Goal: Task Accomplishment & Management: Use online tool/utility

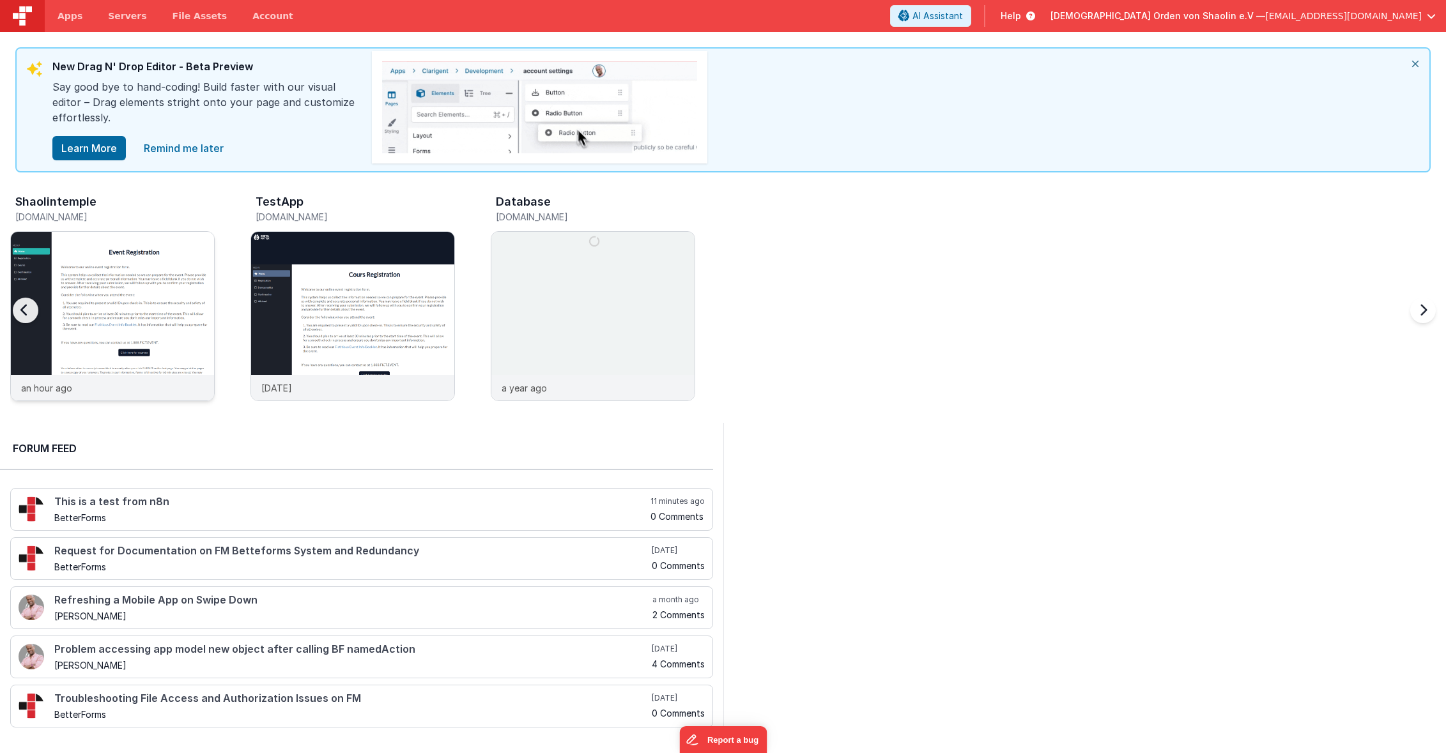
click at [107, 300] on div at bounding box center [112, 303] width 203 height 143
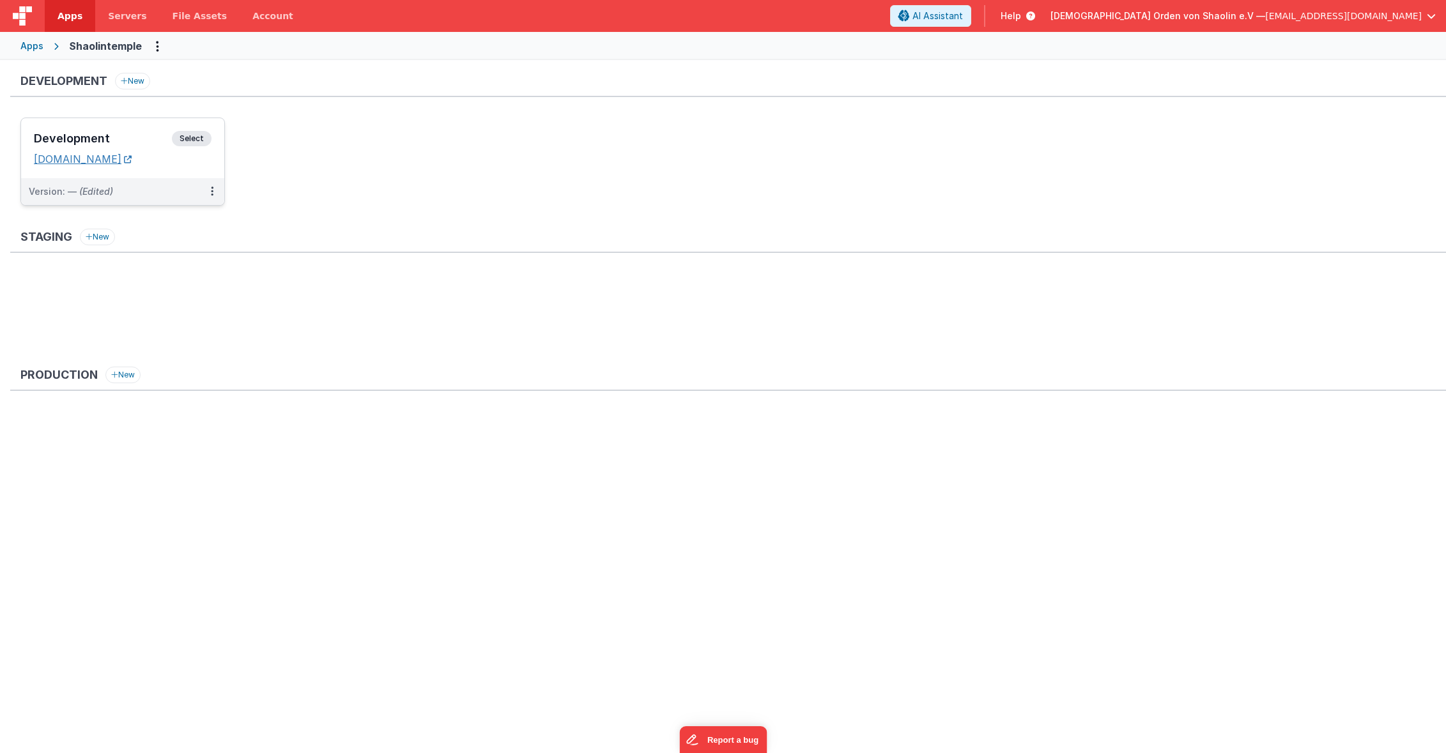
click at [132, 164] on link "[DOMAIN_NAME]" at bounding box center [83, 159] width 98 height 13
click at [199, 138] on span "Select" at bounding box center [192, 138] width 40 height 15
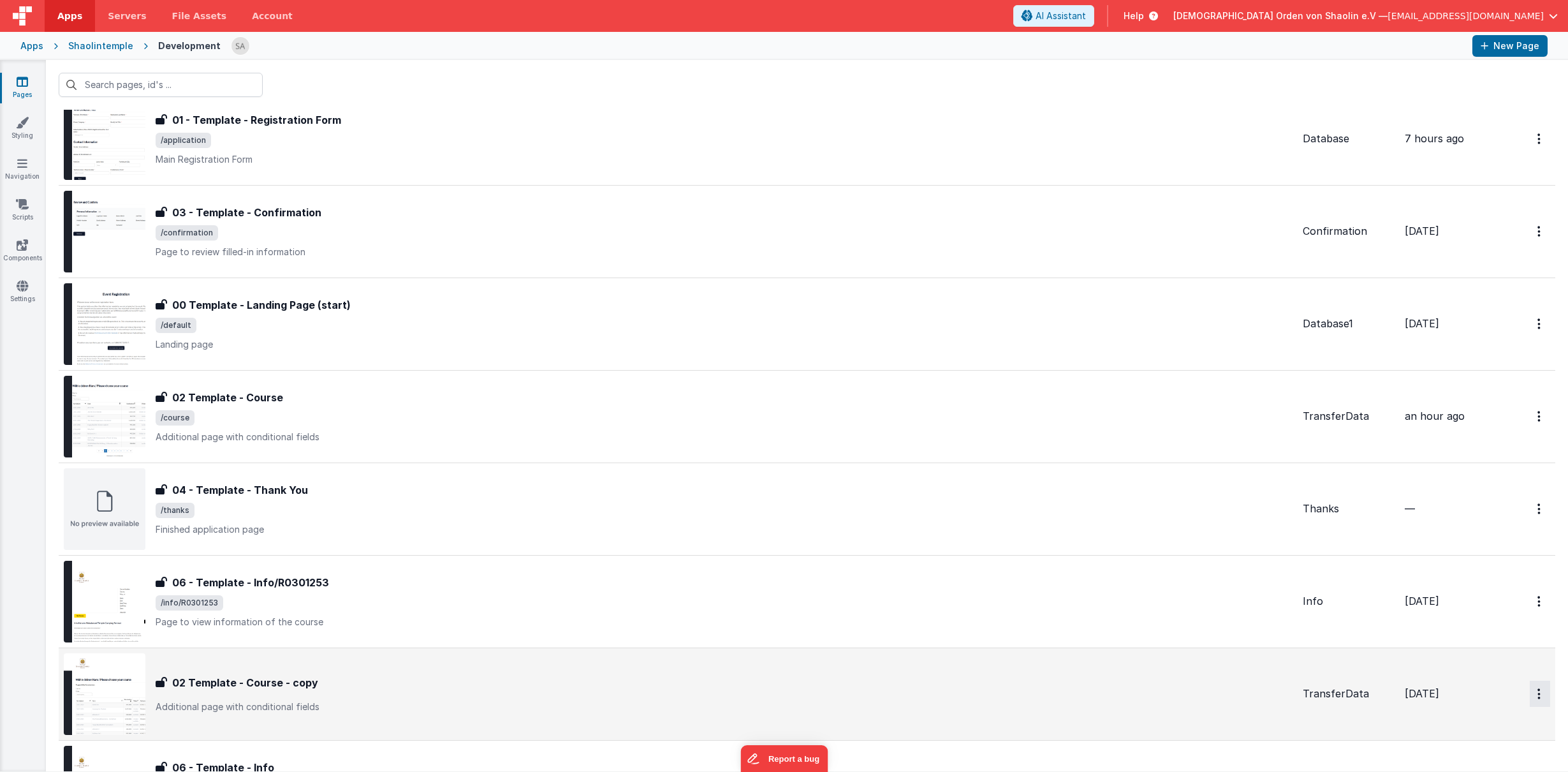
scroll to position [40, 0]
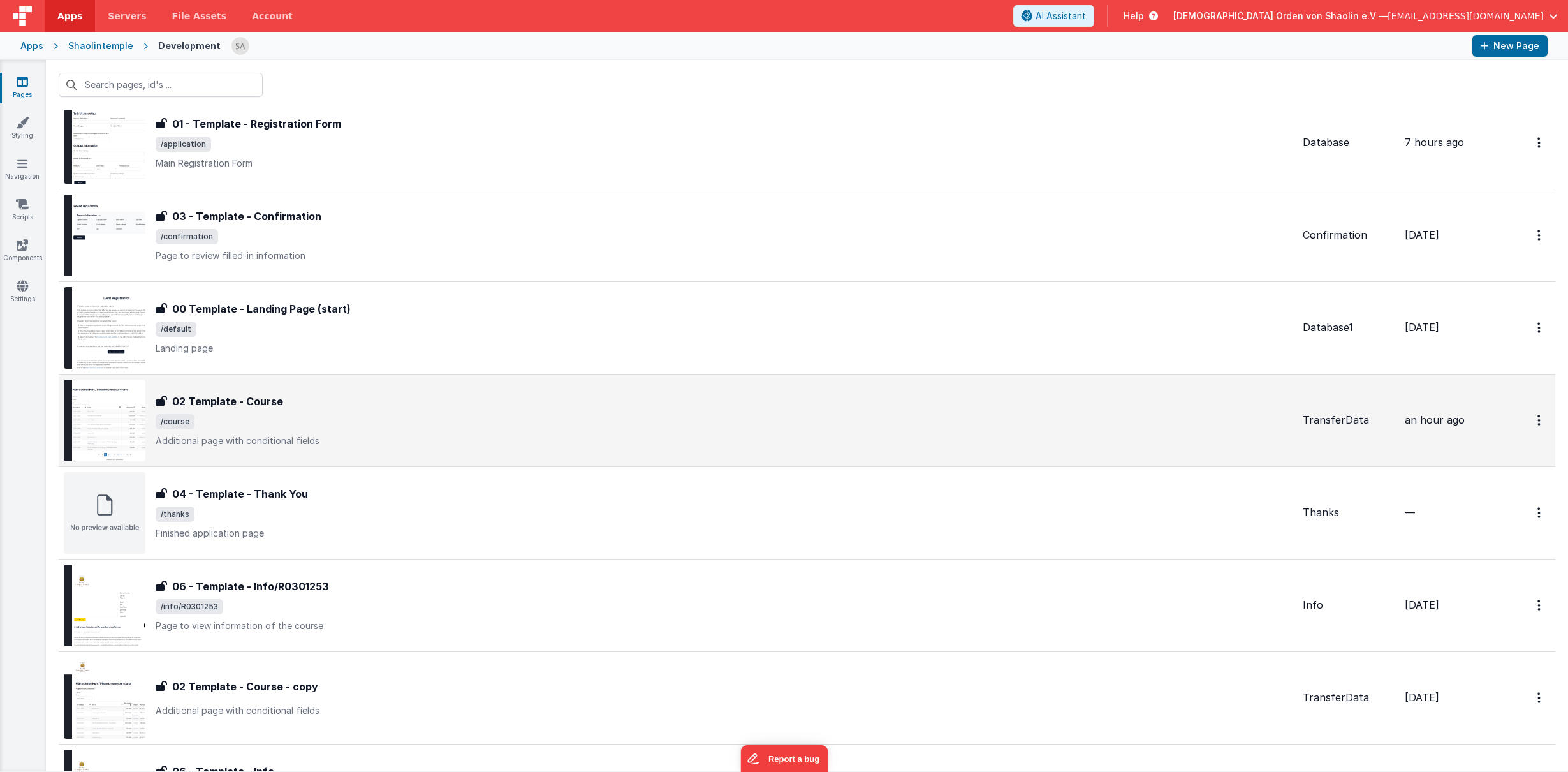
click at [711, 401] on div "02 Template - Course" at bounding box center [724, 400] width 1137 height 15
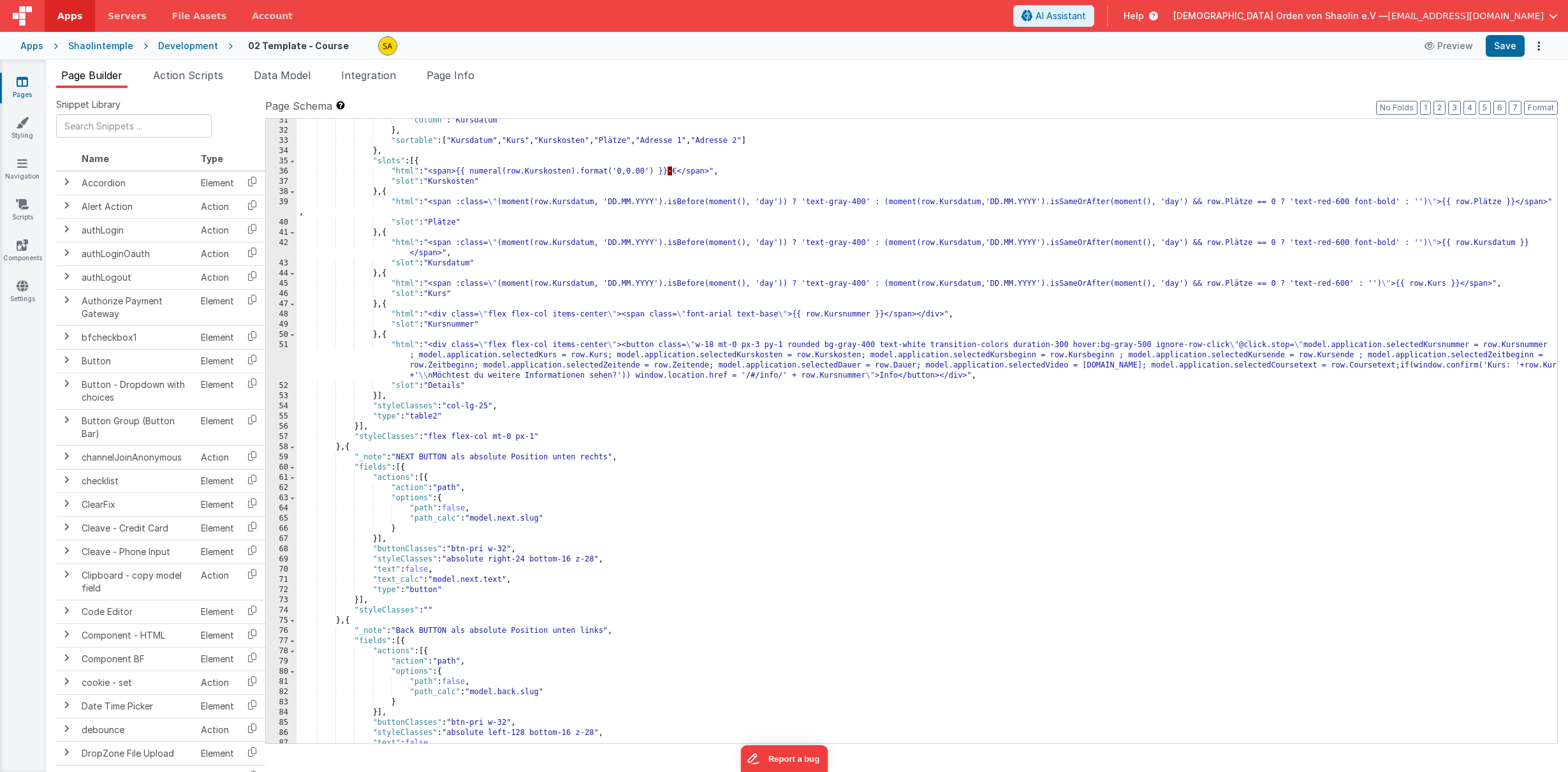
scroll to position [319, 0]
click at [624, 380] on div ""column" : "Kursdatum" } , "sortable" : [ "Kursdatum" , "Kurs" , "Kurskosten" ,…" at bounding box center [926, 439] width 1261 height 645
click at [630, 378] on div ""column" : "Kursdatum" } , "sortable" : [ "Kursdatum" , "Kurs" , "Kurskosten" ,…" at bounding box center [926, 439] width 1261 height 645
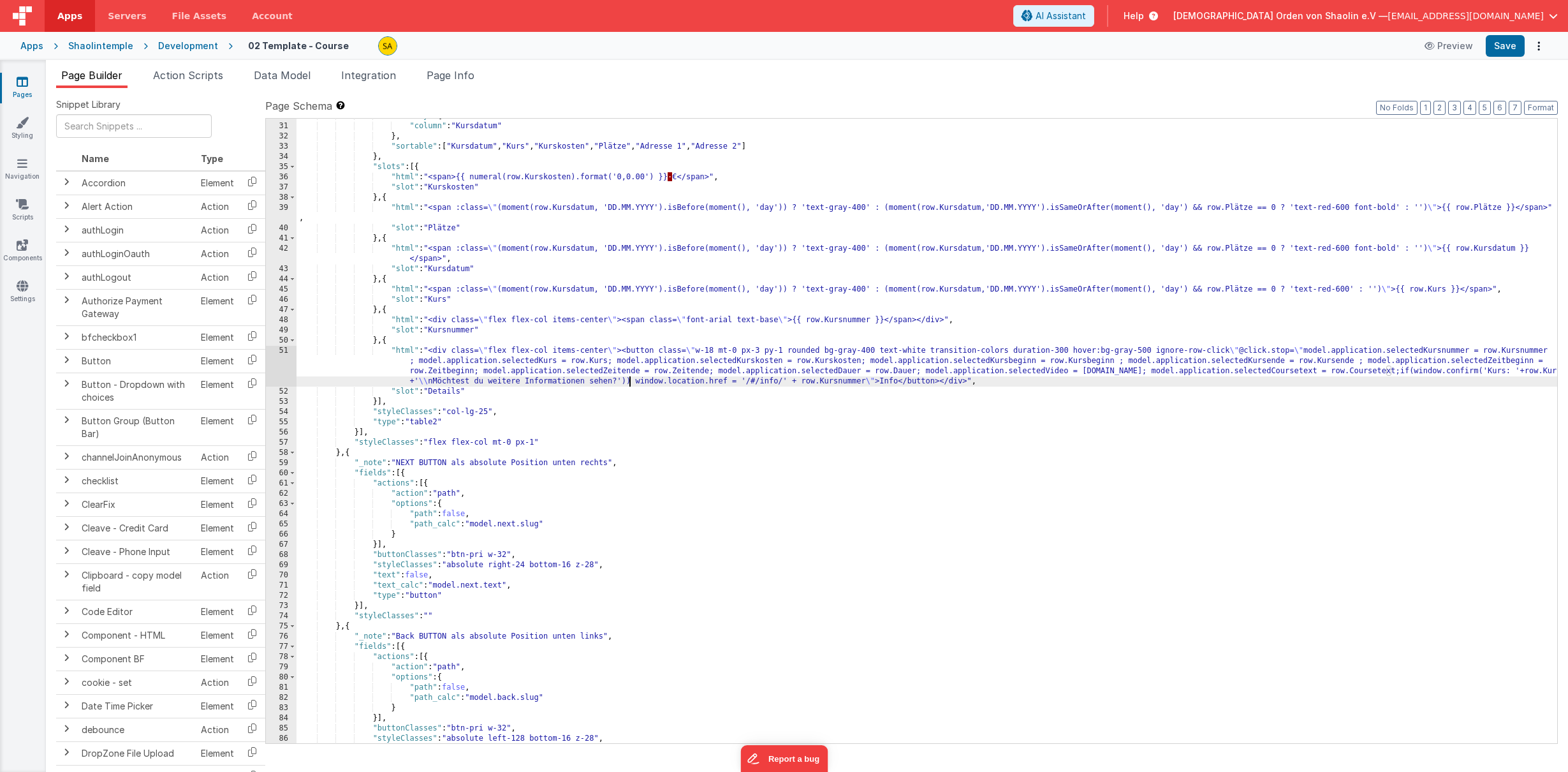
scroll to position [315, 0]
drag, startPoint x: 867, startPoint y: 383, endPoint x: 866, endPoint y: 392, distance: 9.1
click at [867, 383] on div ""orderBy" : { "column" : "Kursdatum" } , "sortable" : [ "Kursdatum" , "Kurs" , …" at bounding box center [926, 432] width 1261 height 645
drag, startPoint x: 863, startPoint y: 381, endPoint x: 884, endPoint y: 394, distance: 24.7
click at [863, 381] on div ""orderBy" : { "column" : "Kursdatum" } , "sortable" : [ "Kursdatum" , "Kurs" , …" at bounding box center [926, 432] width 1261 height 645
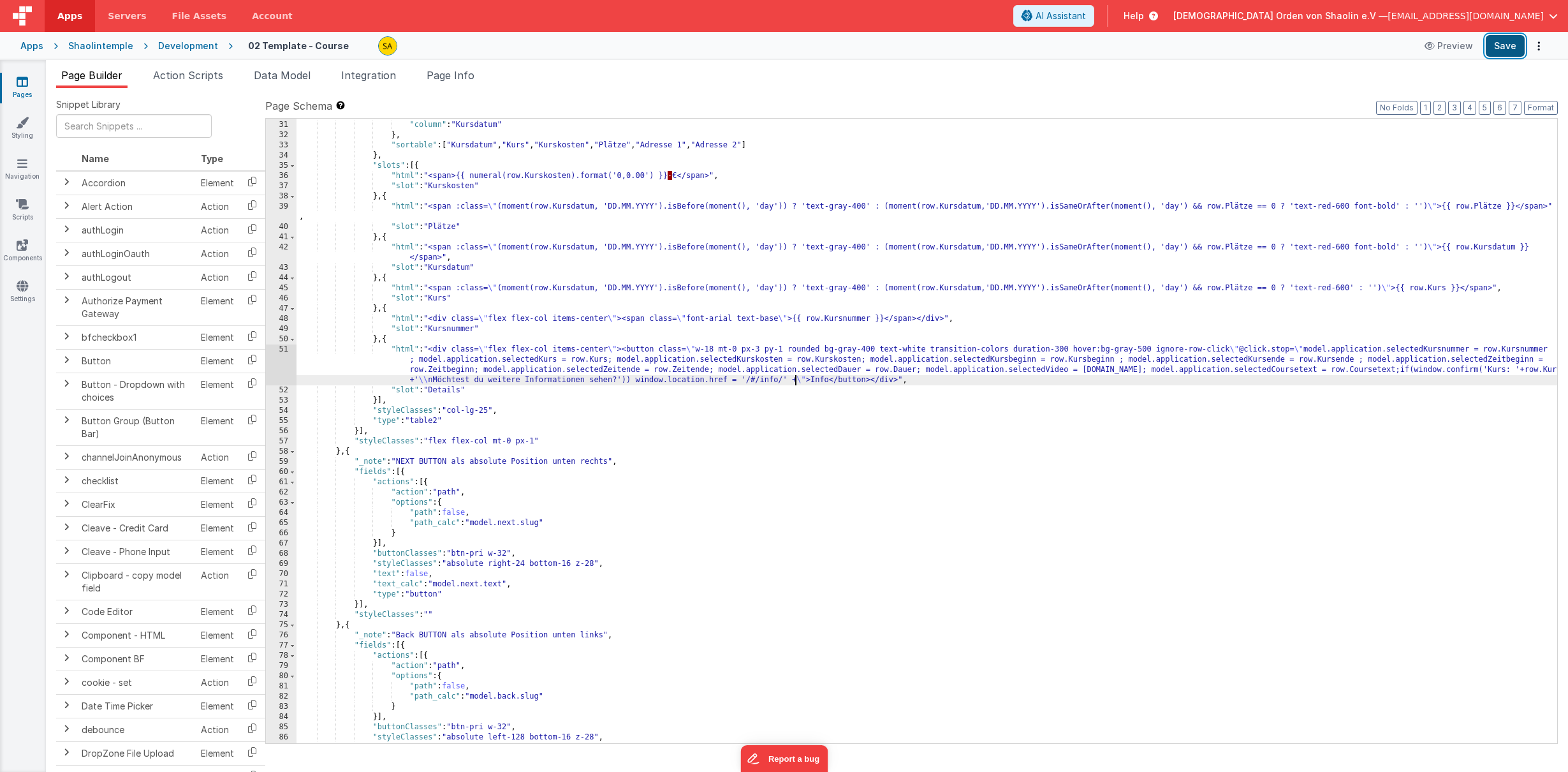
click at [1442, 49] on button "Save" at bounding box center [1505, 46] width 39 height 22
click at [26, 81] on icon at bounding box center [23, 81] width 12 height 13
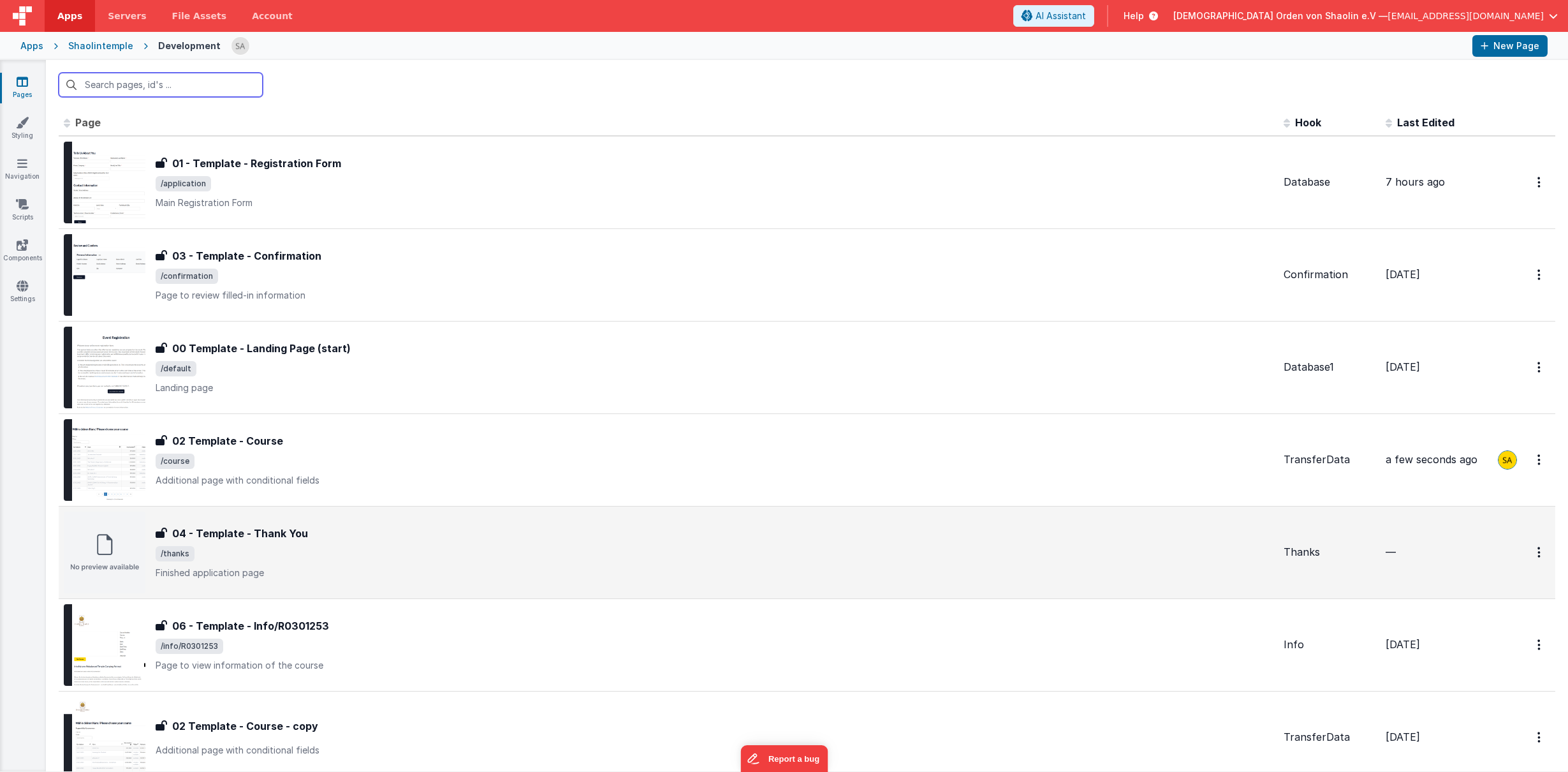
scroll to position [167, 0]
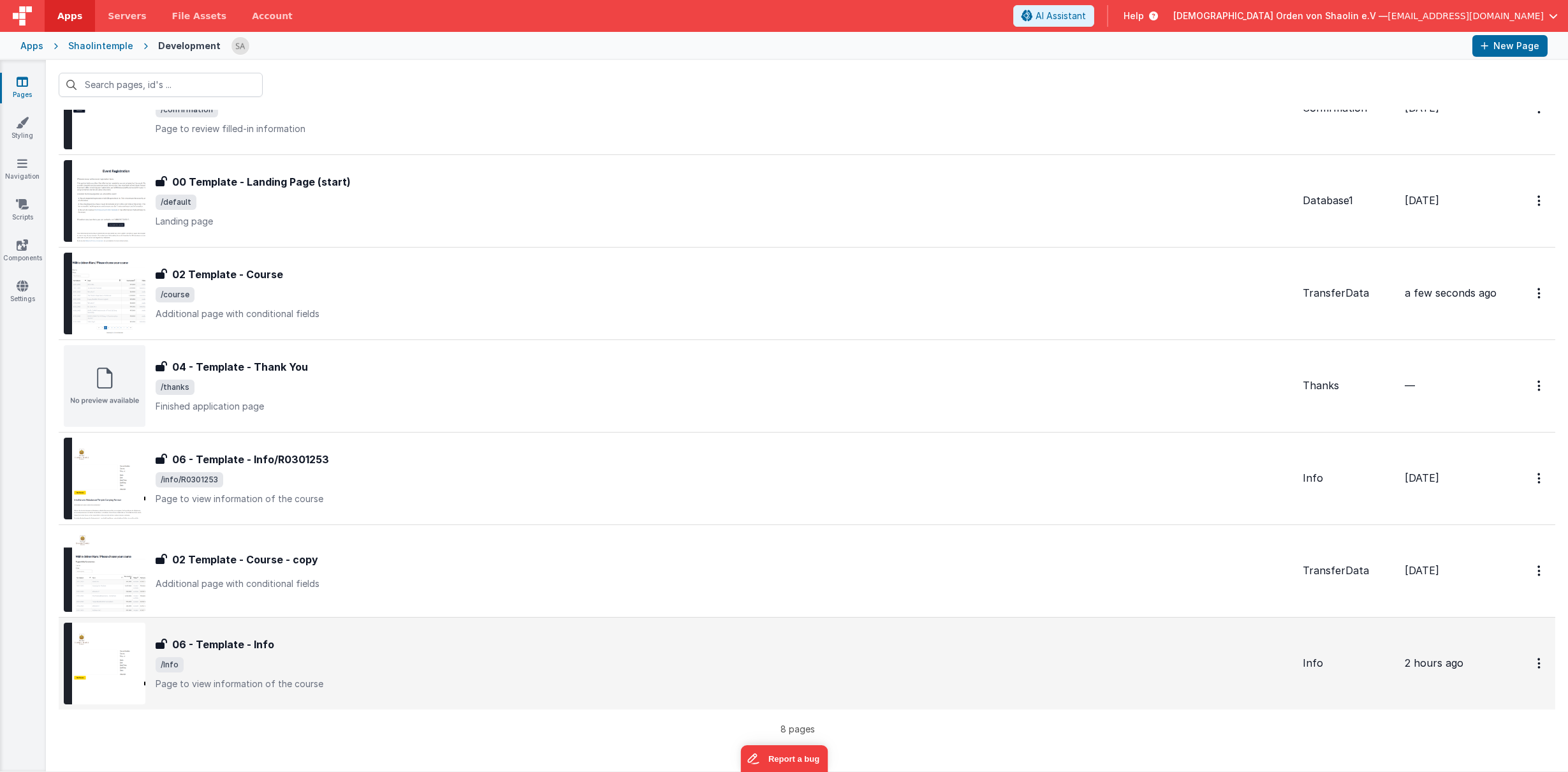
click at [419, 663] on span "/Info" at bounding box center [724, 664] width 1137 height 15
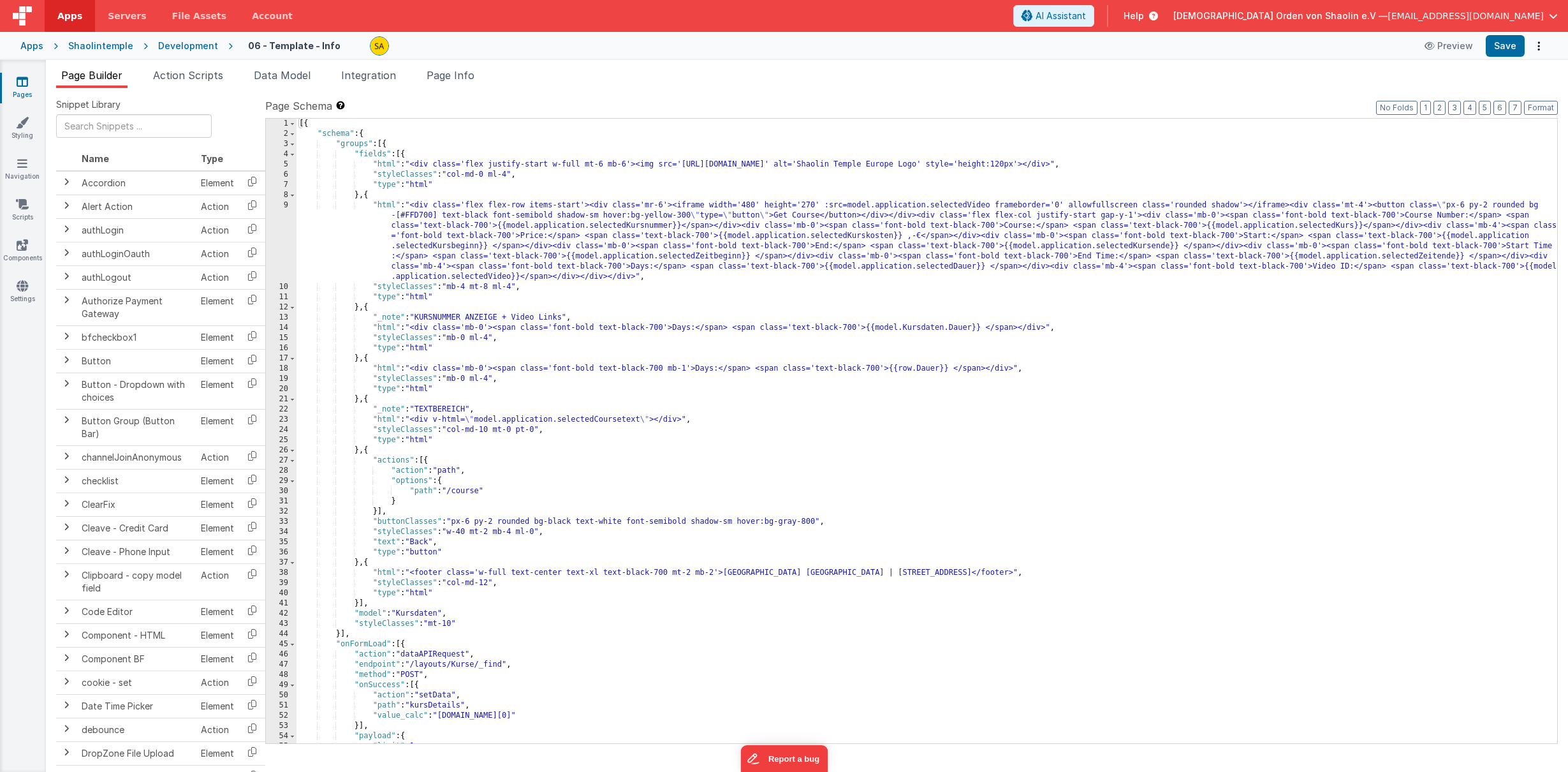
click at [27, 86] on icon at bounding box center [23, 81] width 12 height 13
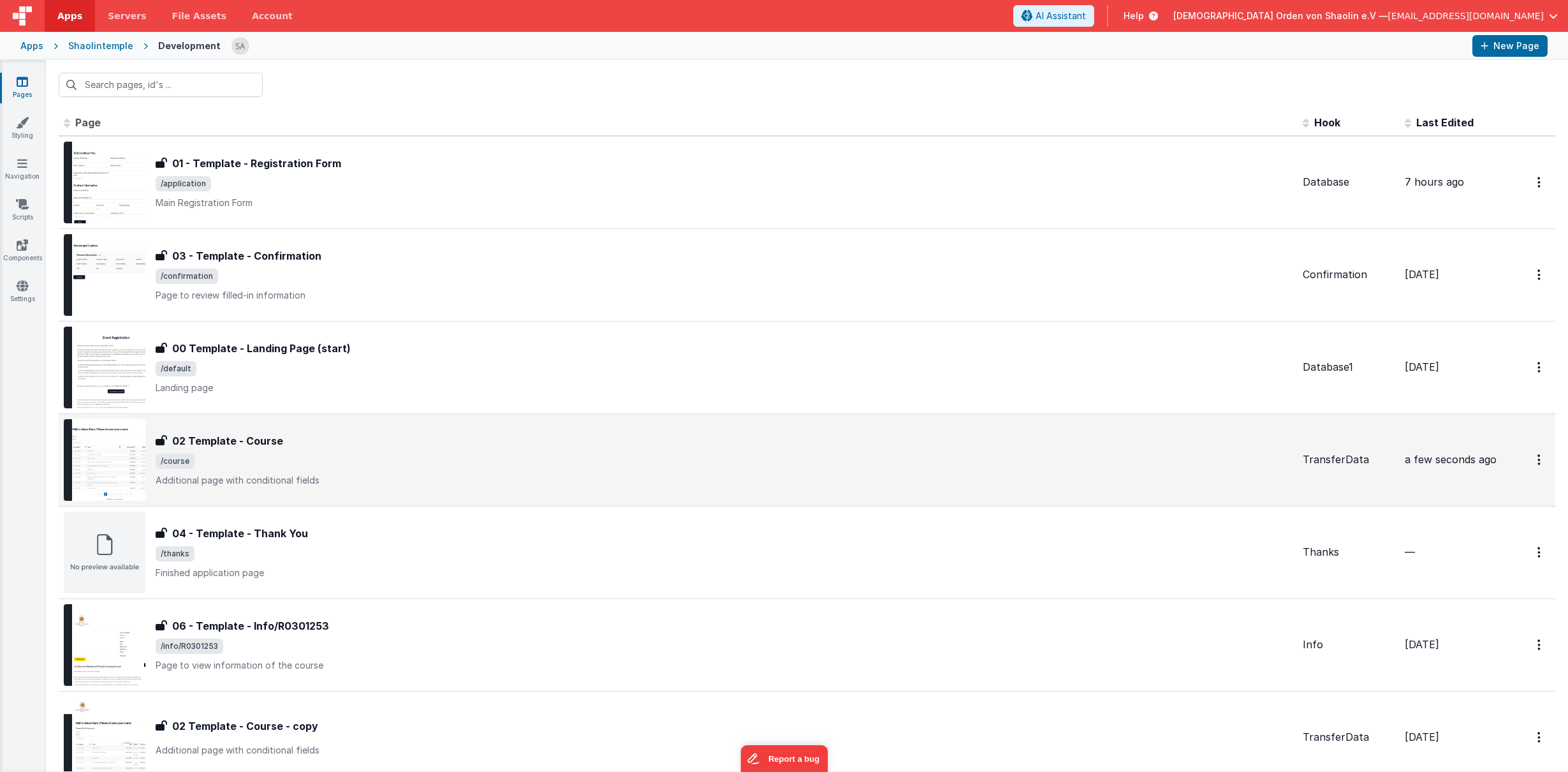
click at [492, 441] on div "02 Template - Course" at bounding box center [724, 440] width 1137 height 15
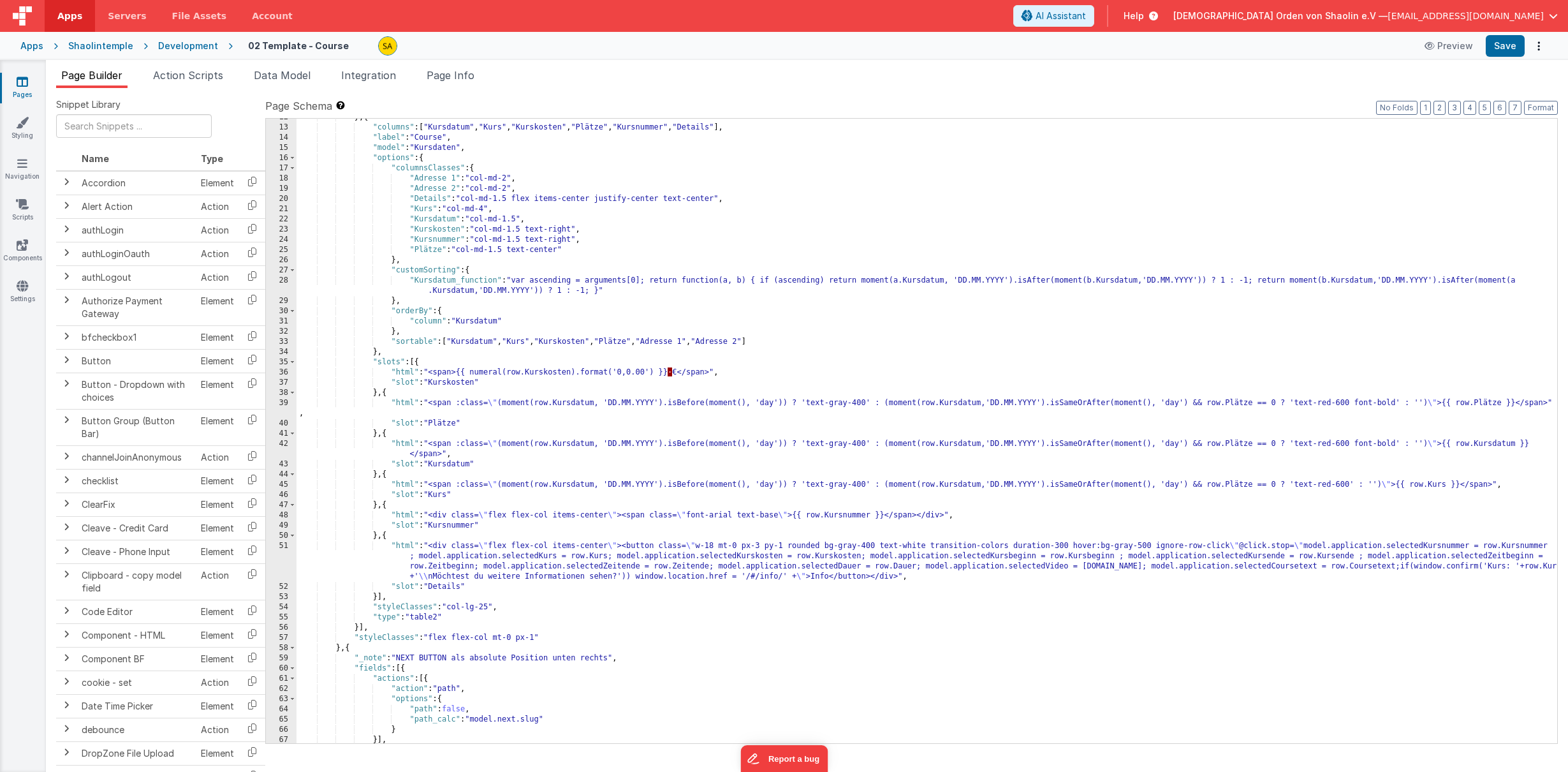
scroll to position [118, 0]
drag, startPoint x: 796, startPoint y: 579, endPoint x: 798, endPoint y: 586, distance: 7.3
click at [796, 579] on div "} , { "columns" : [ "Kursdatum" , "Kurs" , "Kurskosten" , "Plätze" , "Kursnumme…" at bounding box center [926, 435] width 1261 height 645
click at [1442, 45] on button "Save" at bounding box center [1505, 46] width 39 height 22
click at [24, 86] on icon at bounding box center [23, 81] width 12 height 13
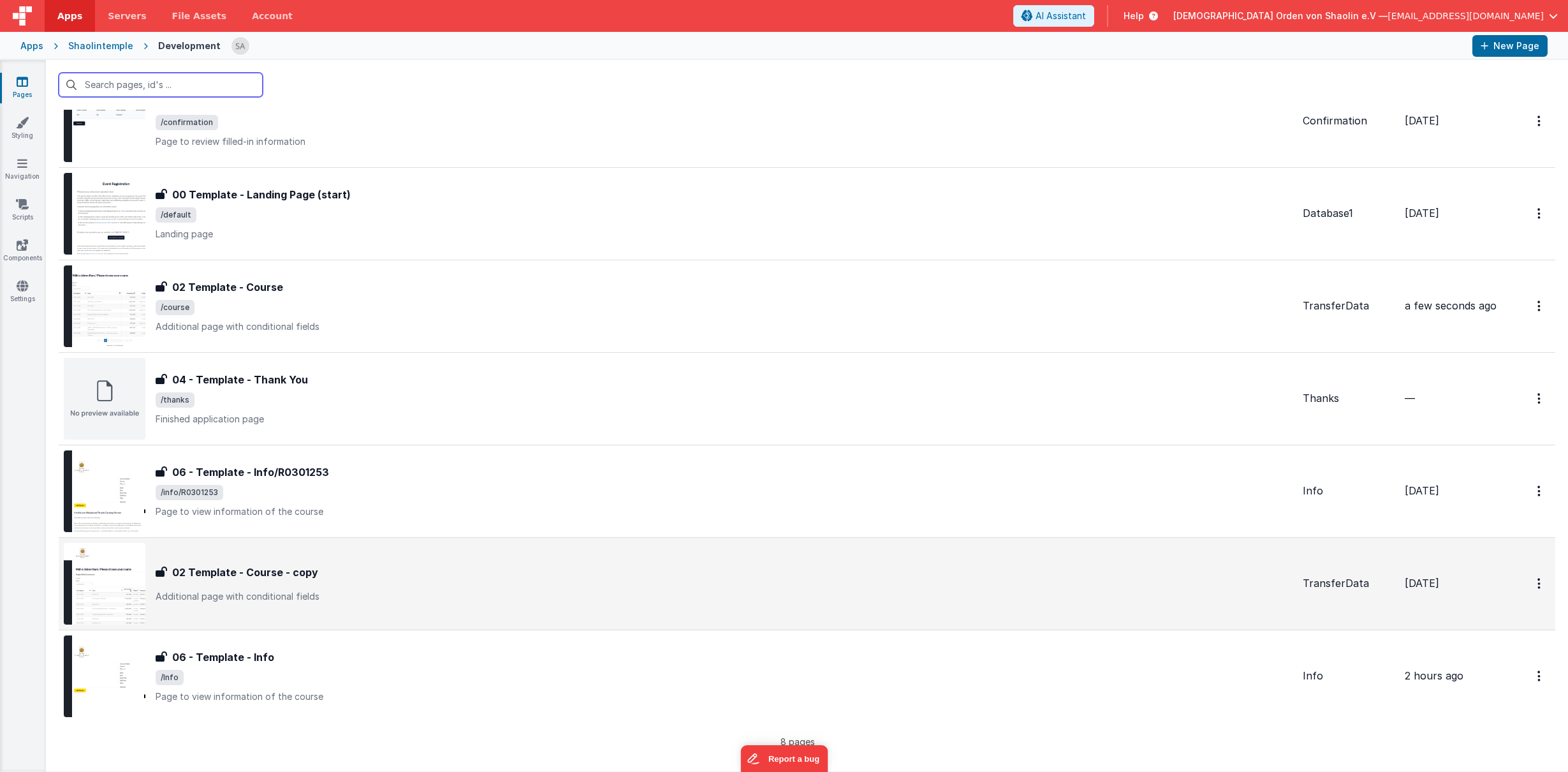
scroll to position [167, 0]
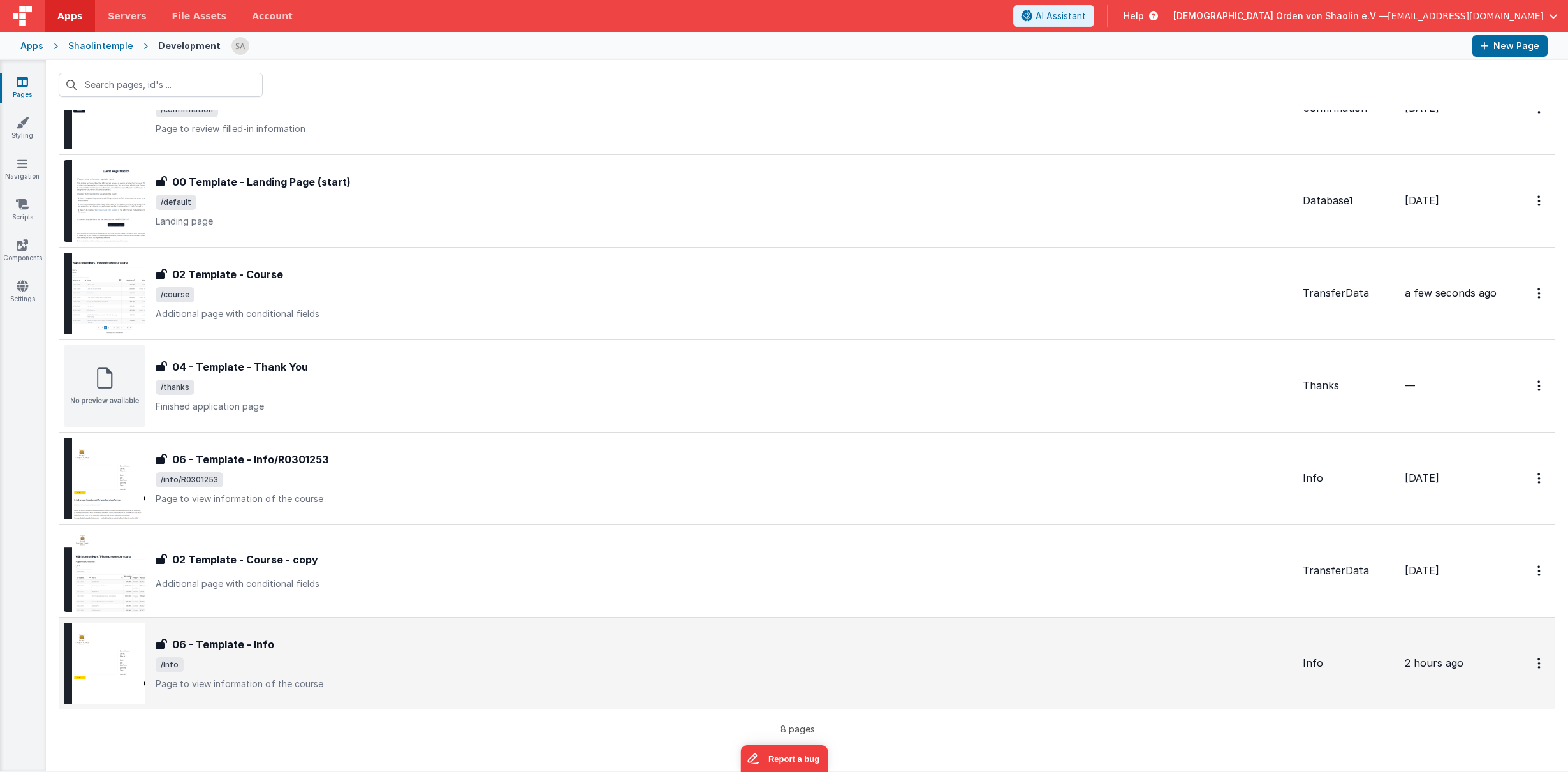
click at [566, 622] on td "06 - Template - Info 06 - Template - Info /Info Page to view information of the…" at bounding box center [679, 663] width 1240 height 93
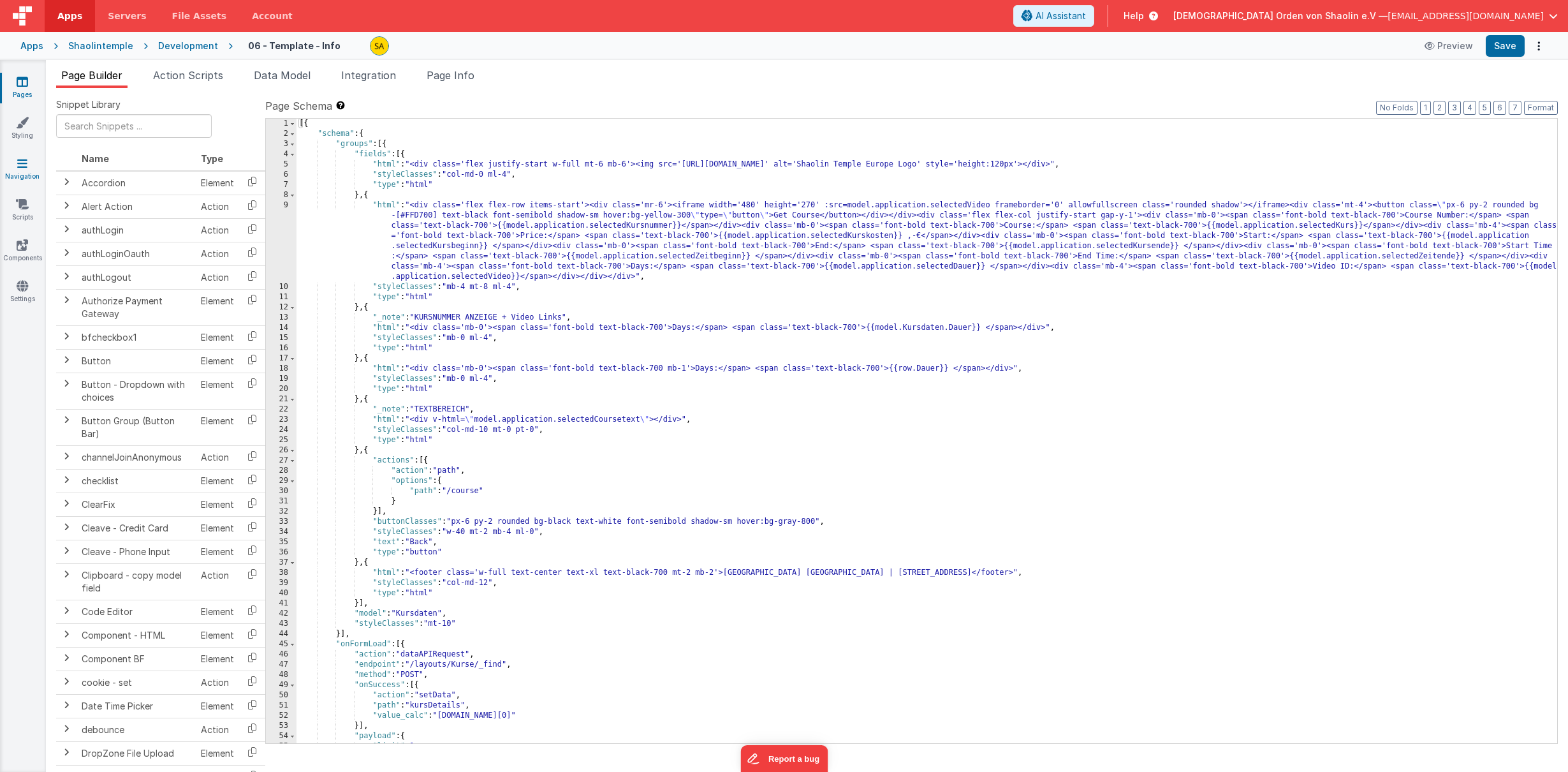
click at [33, 167] on link "Navigation" at bounding box center [22, 170] width 46 height 26
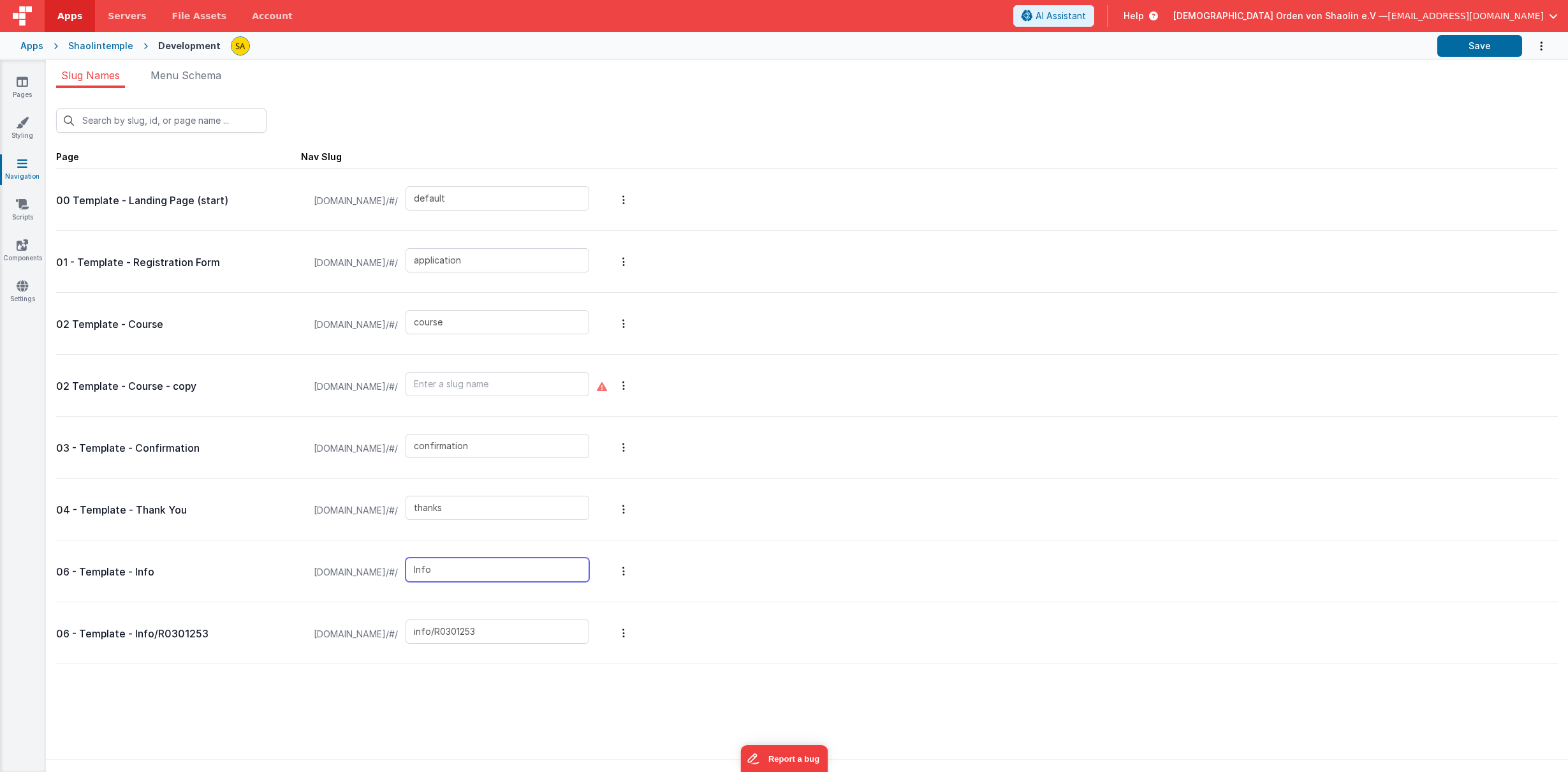
click at [503, 571] on input "Info" at bounding box center [497, 569] width 184 height 24
click at [26, 84] on icon at bounding box center [23, 81] width 12 height 13
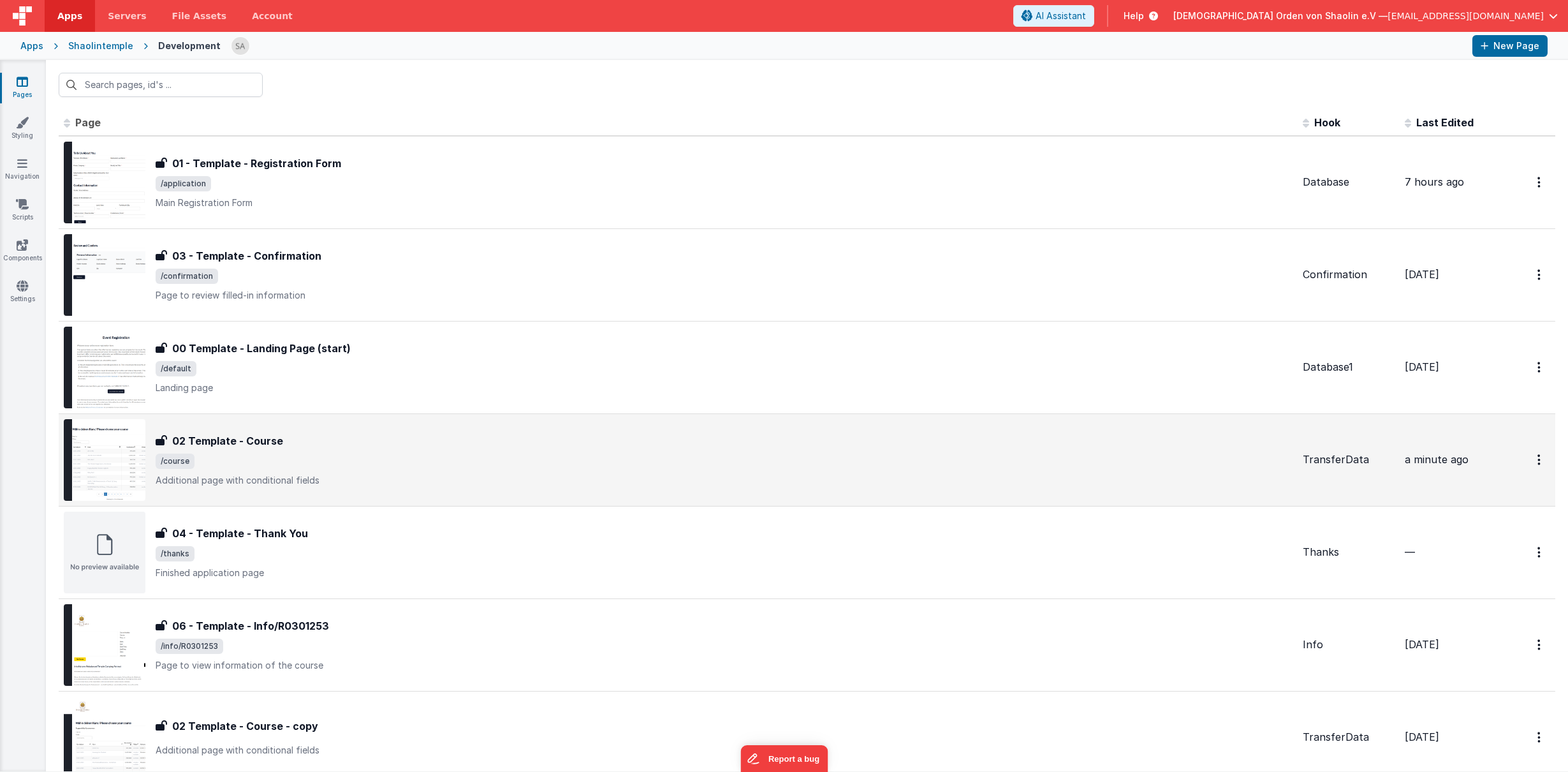
scroll to position [167, 0]
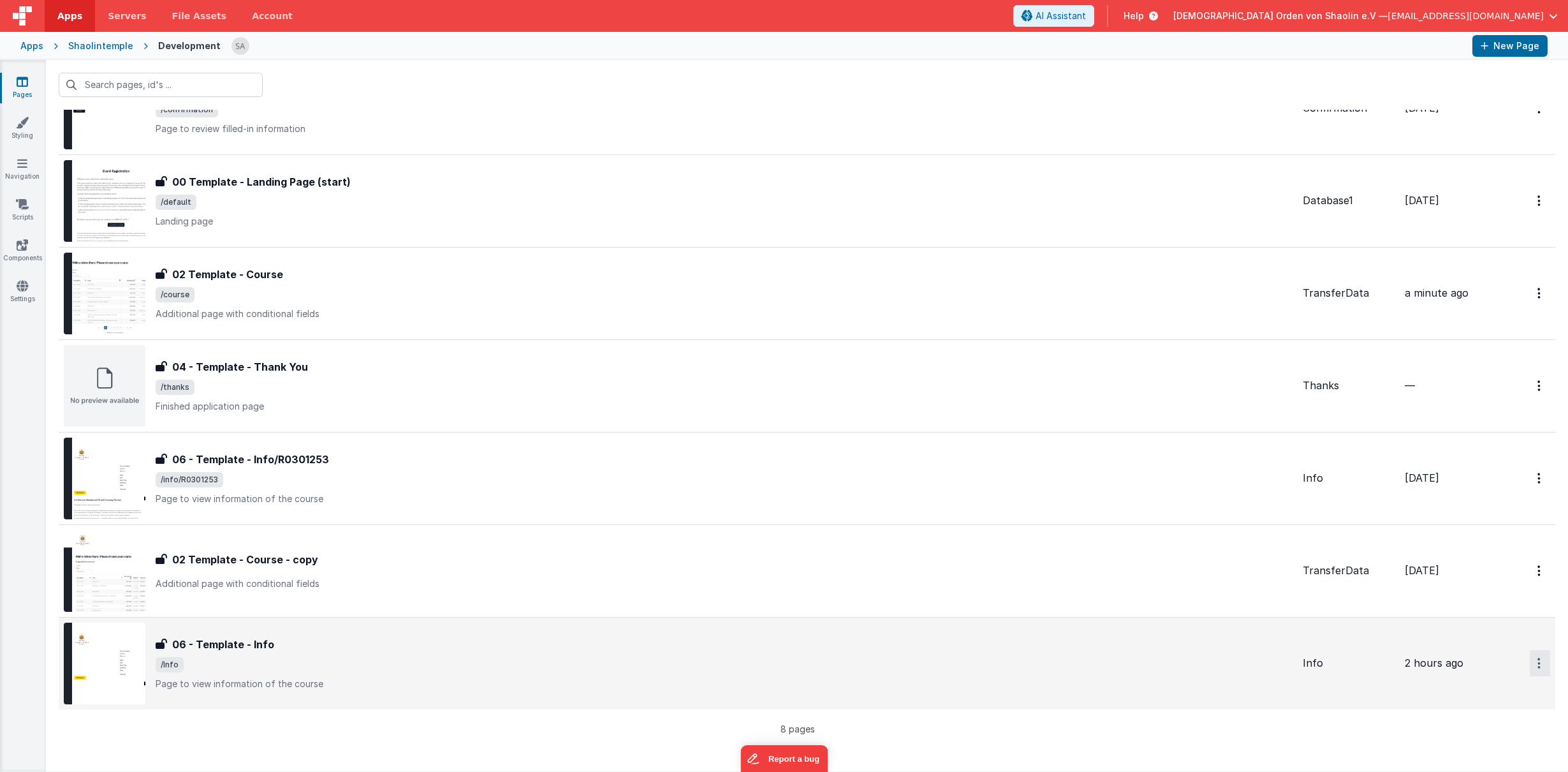
click at [1442, 29] on button "Options" at bounding box center [1540, 16] width 20 height 26
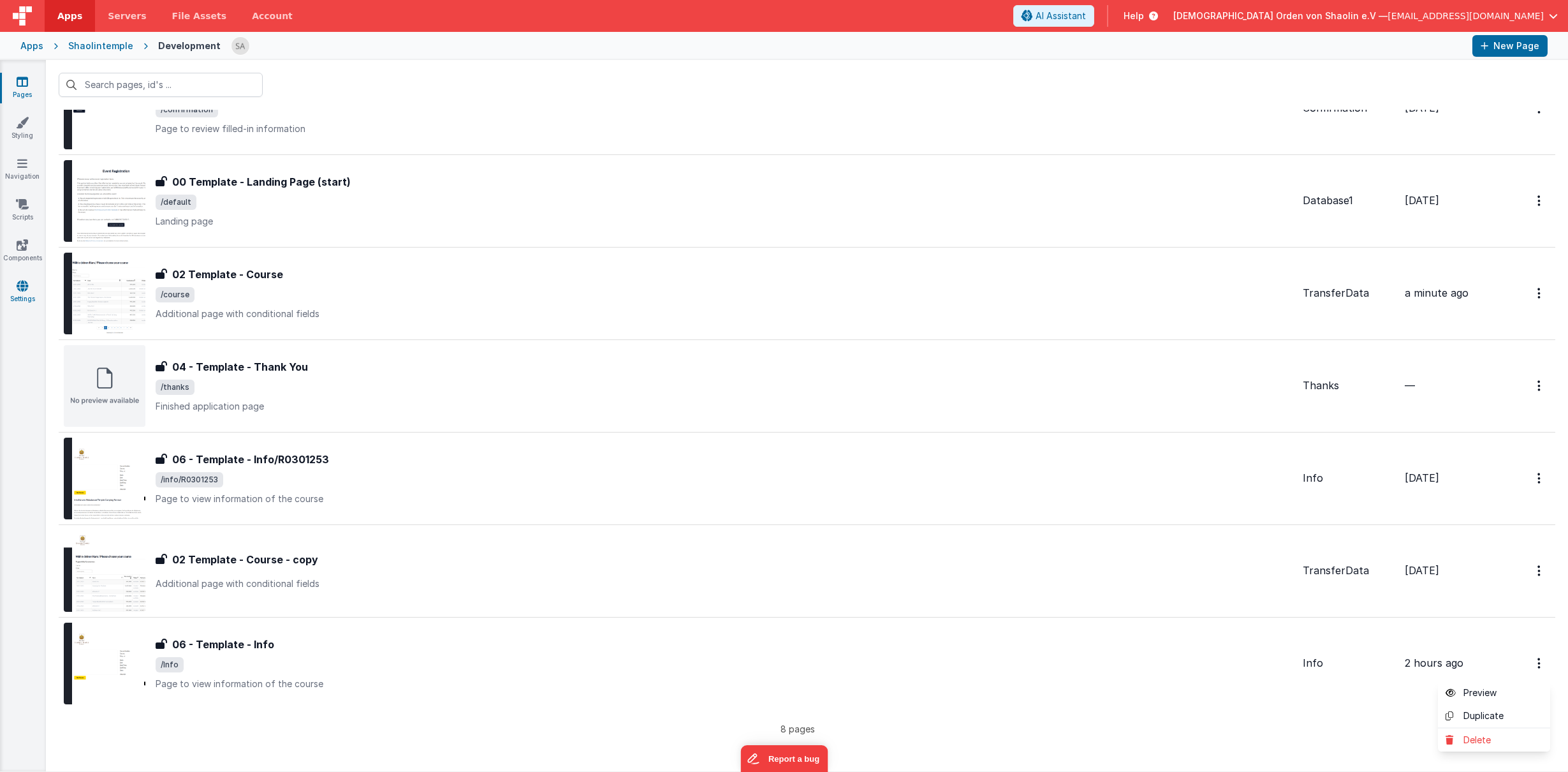
click at [25, 291] on button at bounding box center [784, 386] width 1568 height 772
click at [25, 291] on icon at bounding box center [23, 286] width 12 height 13
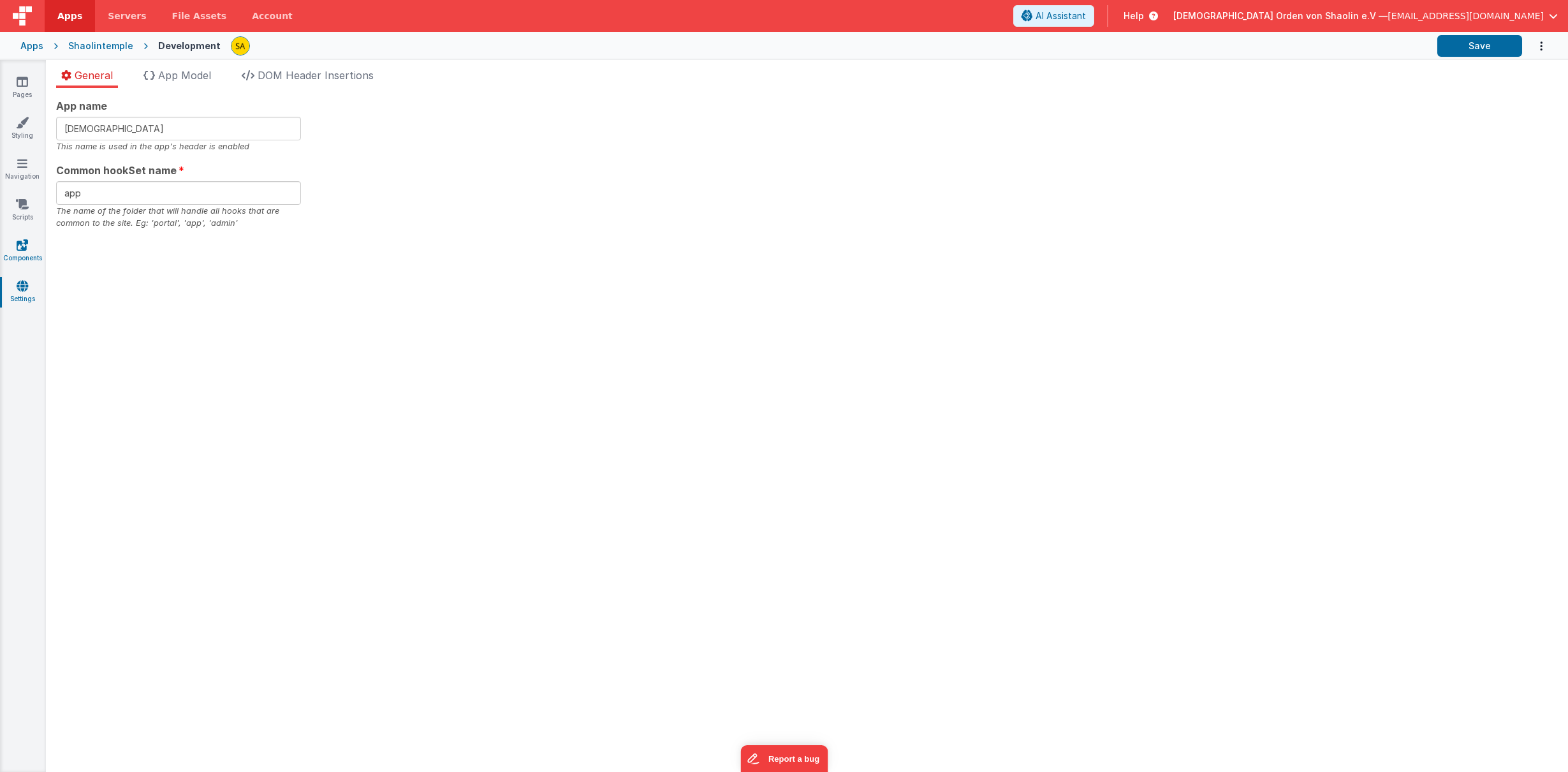
click at [24, 256] on link "Components" at bounding box center [22, 252] width 46 height 26
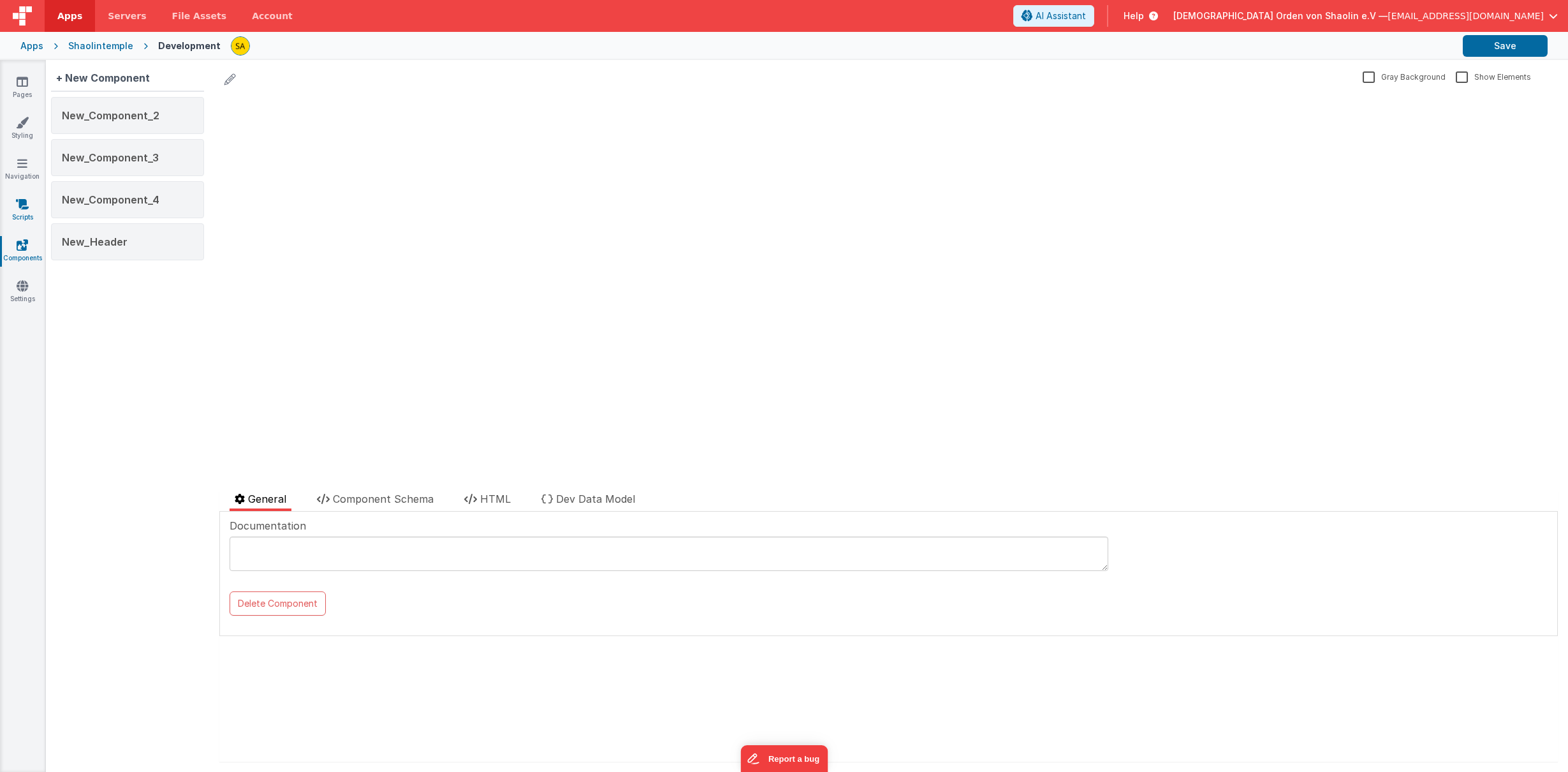
click at [20, 203] on icon at bounding box center [22, 204] width 13 height 13
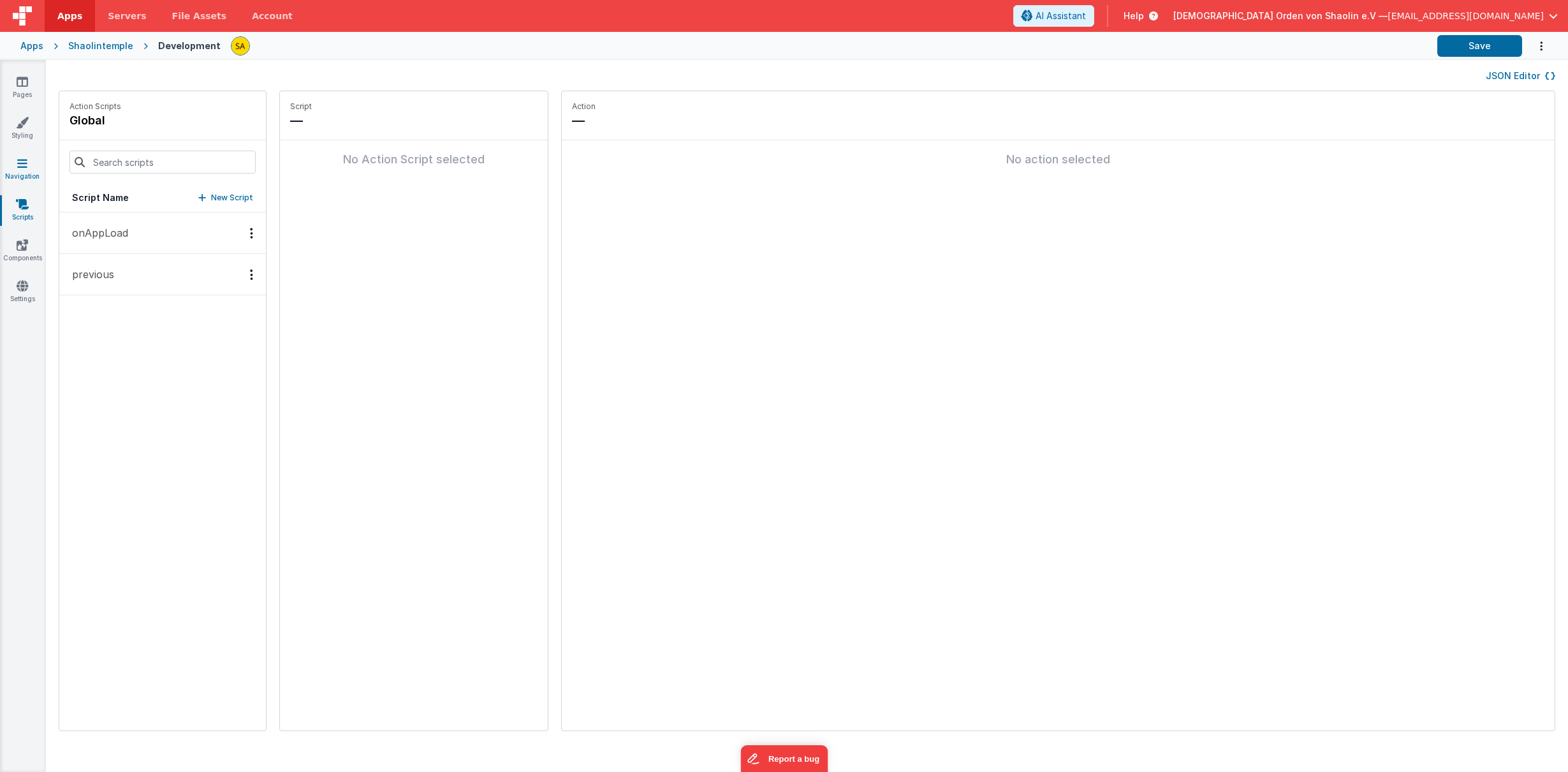
click at [20, 173] on link "Navigation" at bounding box center [22, 170] width 46 height 26
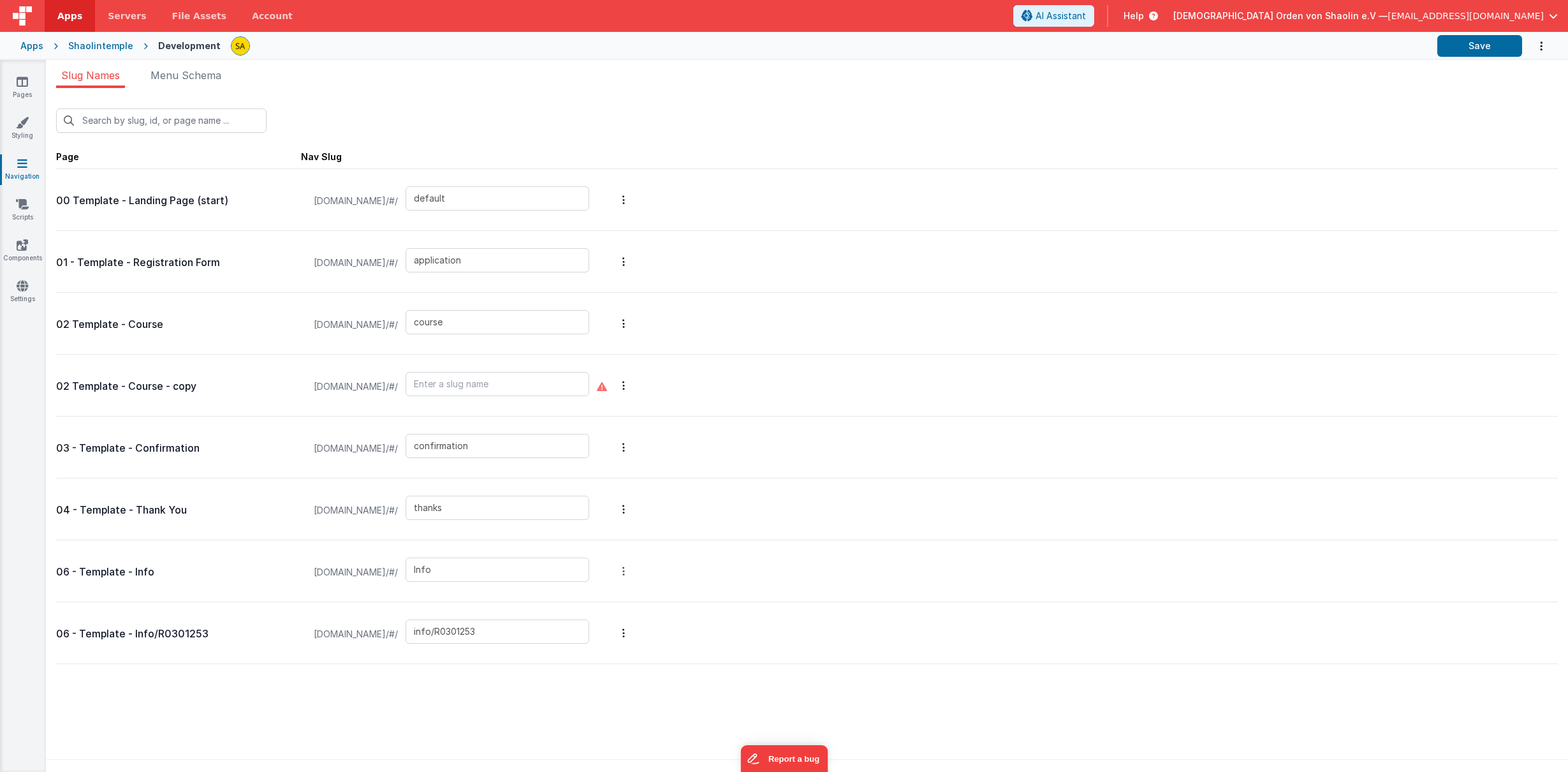
click at [633, 226] on button "Options" at bounding box center [624, 199] width 18 height 51
click at [612, 549] on link "Preview" at bounding box center [556, 547] width 111 height 23
click at [1164, 522] on button at bounding box center [784, 386] width 1568 height 772
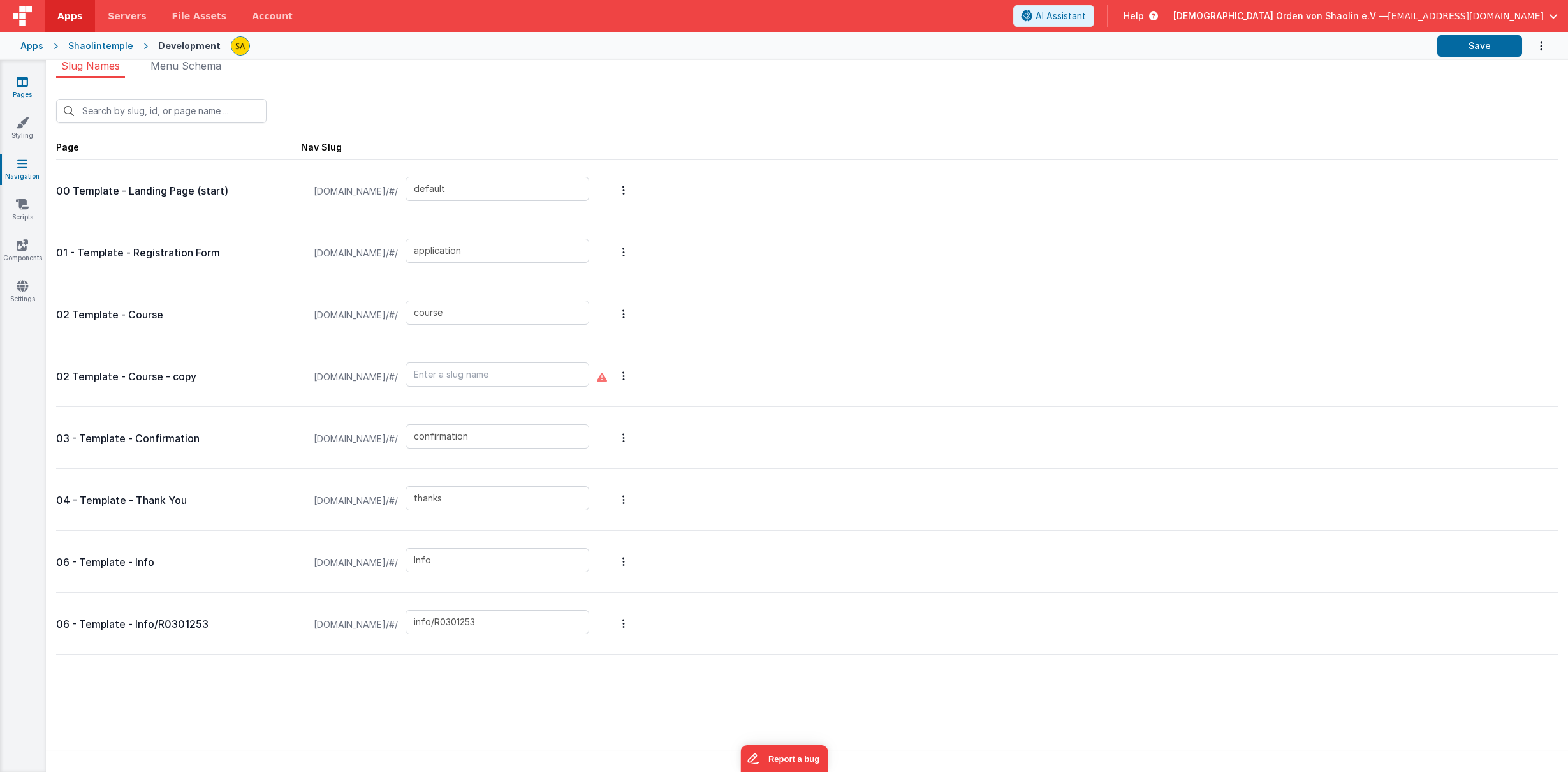
click at [29, 82] on link "Pages" at bounding box center [22, 88] width 46 height 26
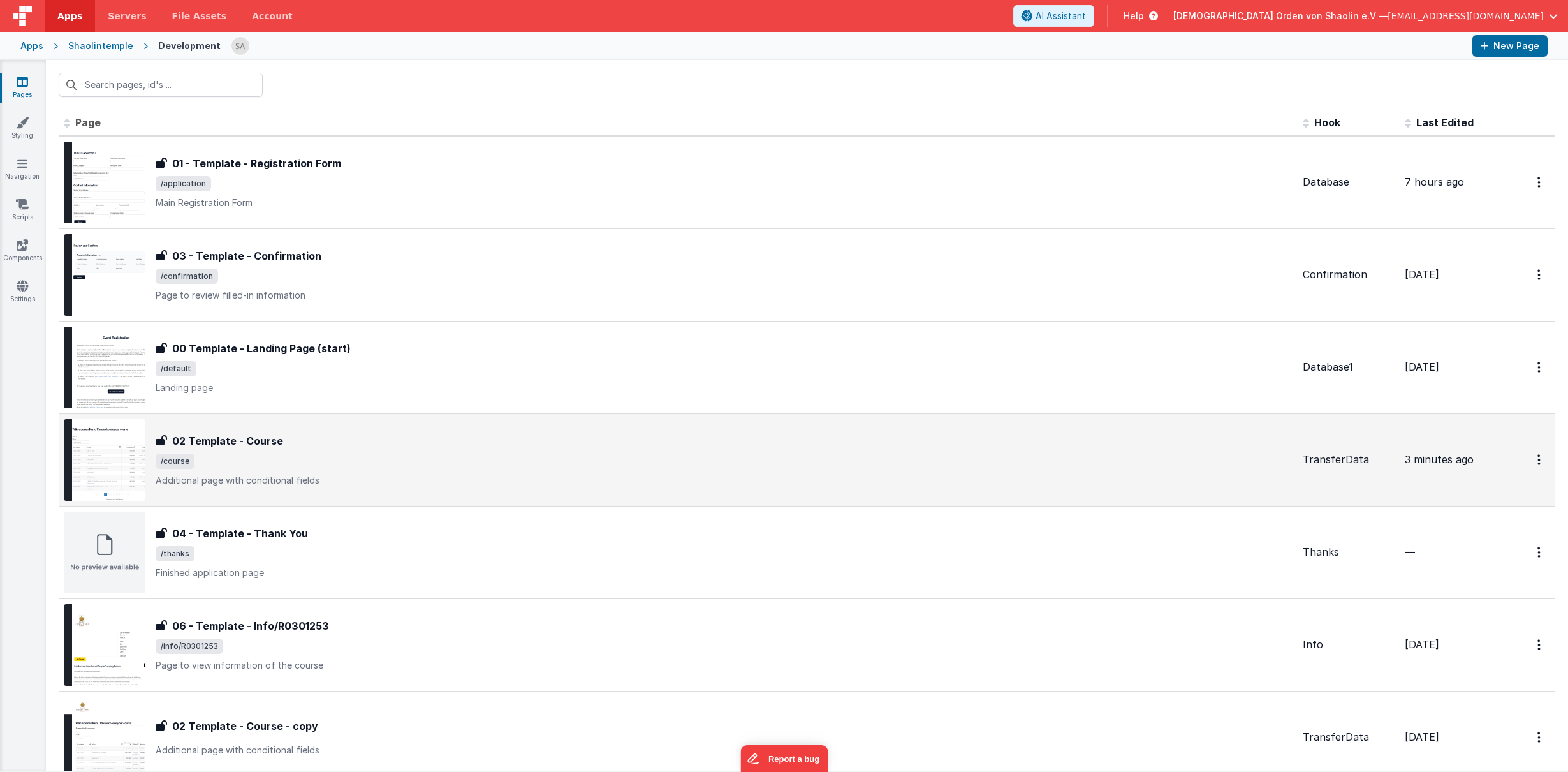
click at [575, 472] on div "02 Template - Course 02 Template - Course /course Additional page with conditio…" at bounding box center [724, 460] width 1137 height 54
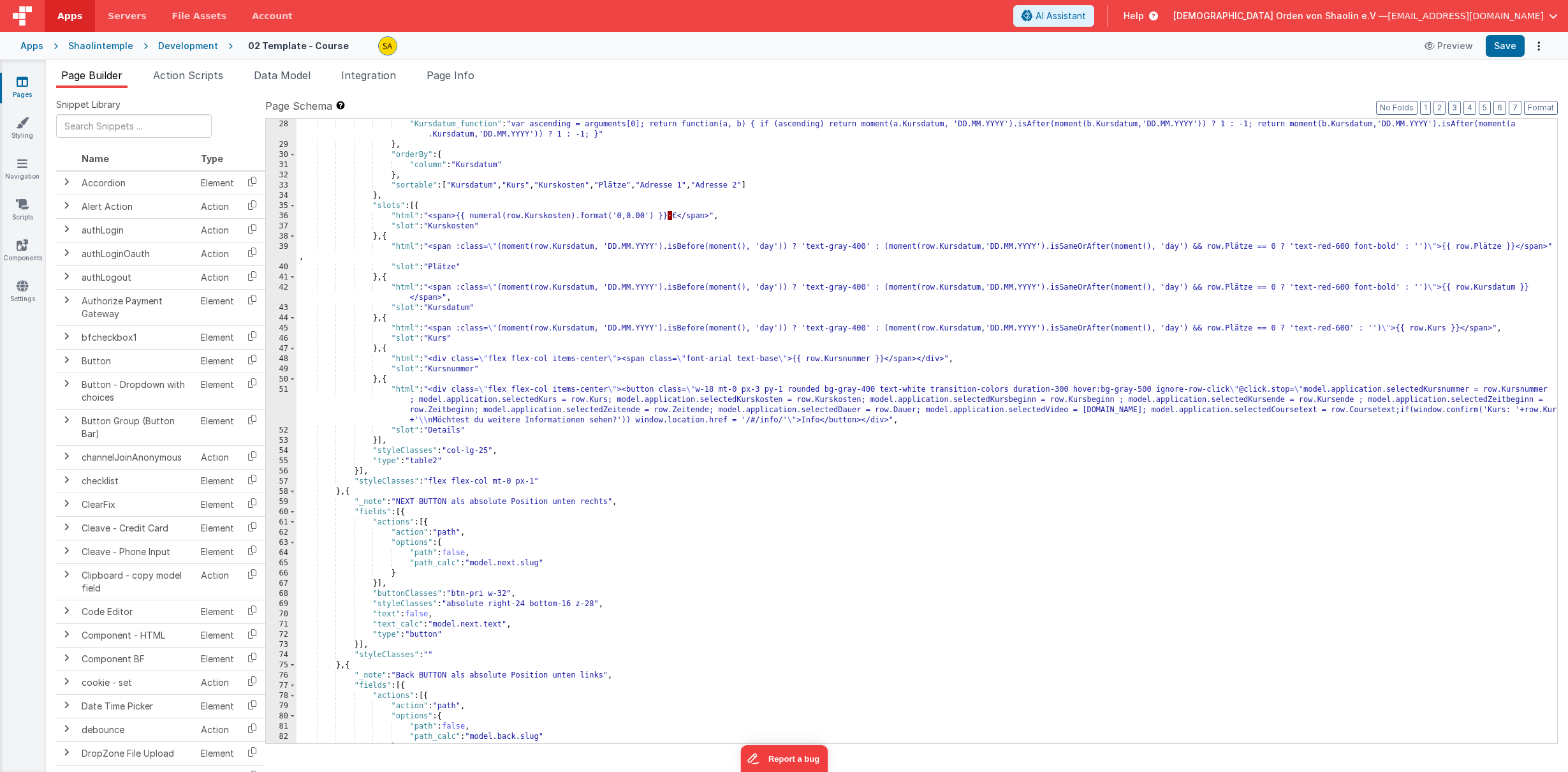
scroll to position [275, 0]
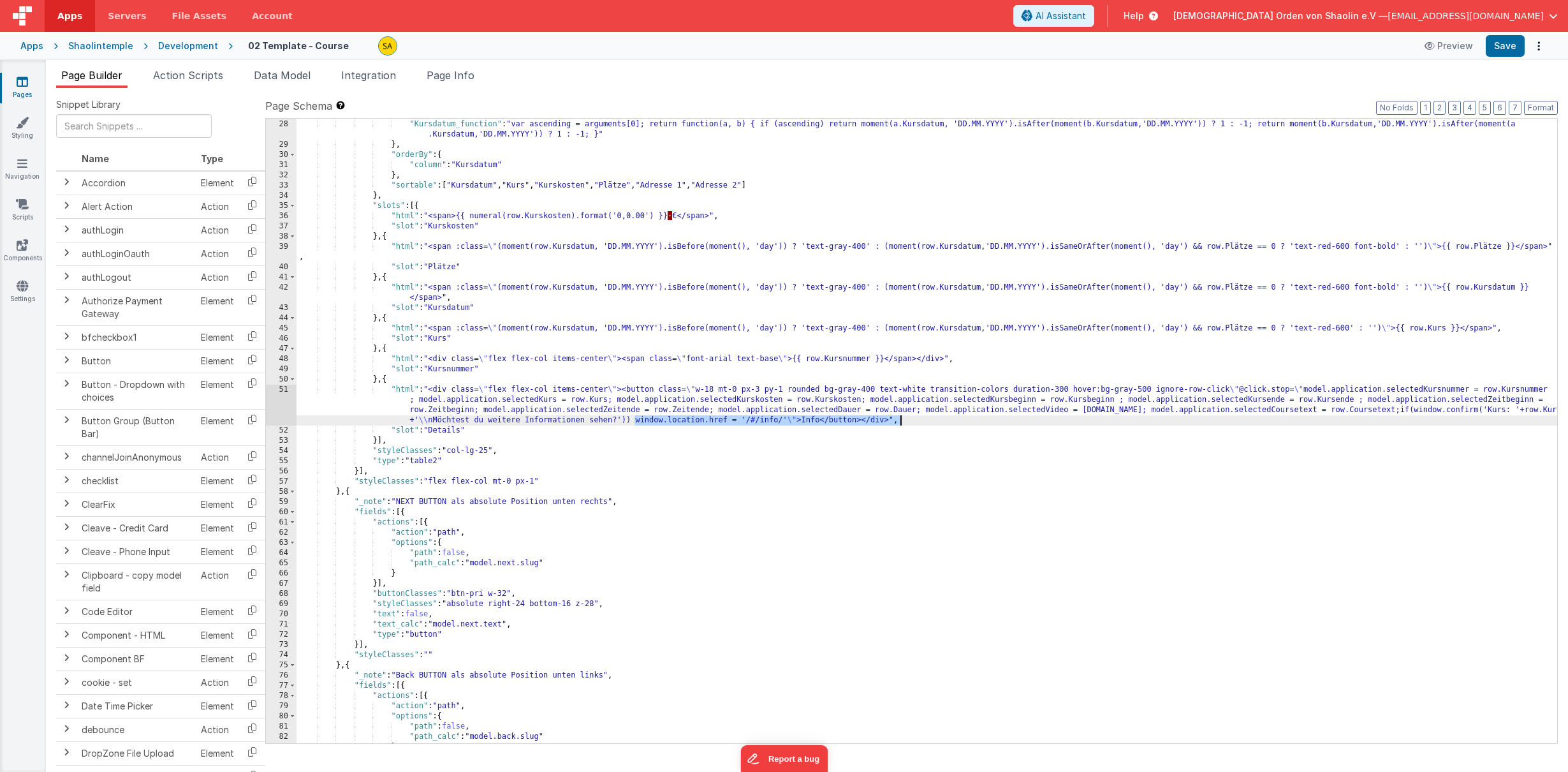
drag, startPoint x: 633, startPoint y: 421, endPoint x: 900, endPoint y: 421, distance: 267.0
click at [900, 421] on div ""customSorting" : { "Kursdatum_function" : "var ascending = arguments[0]; retur…" at bounding box center [926, 431] width 1261 height 645
click at [1086, 10] on span "AI Assistant" at bounding box center [1061, 16] width 50 height 13
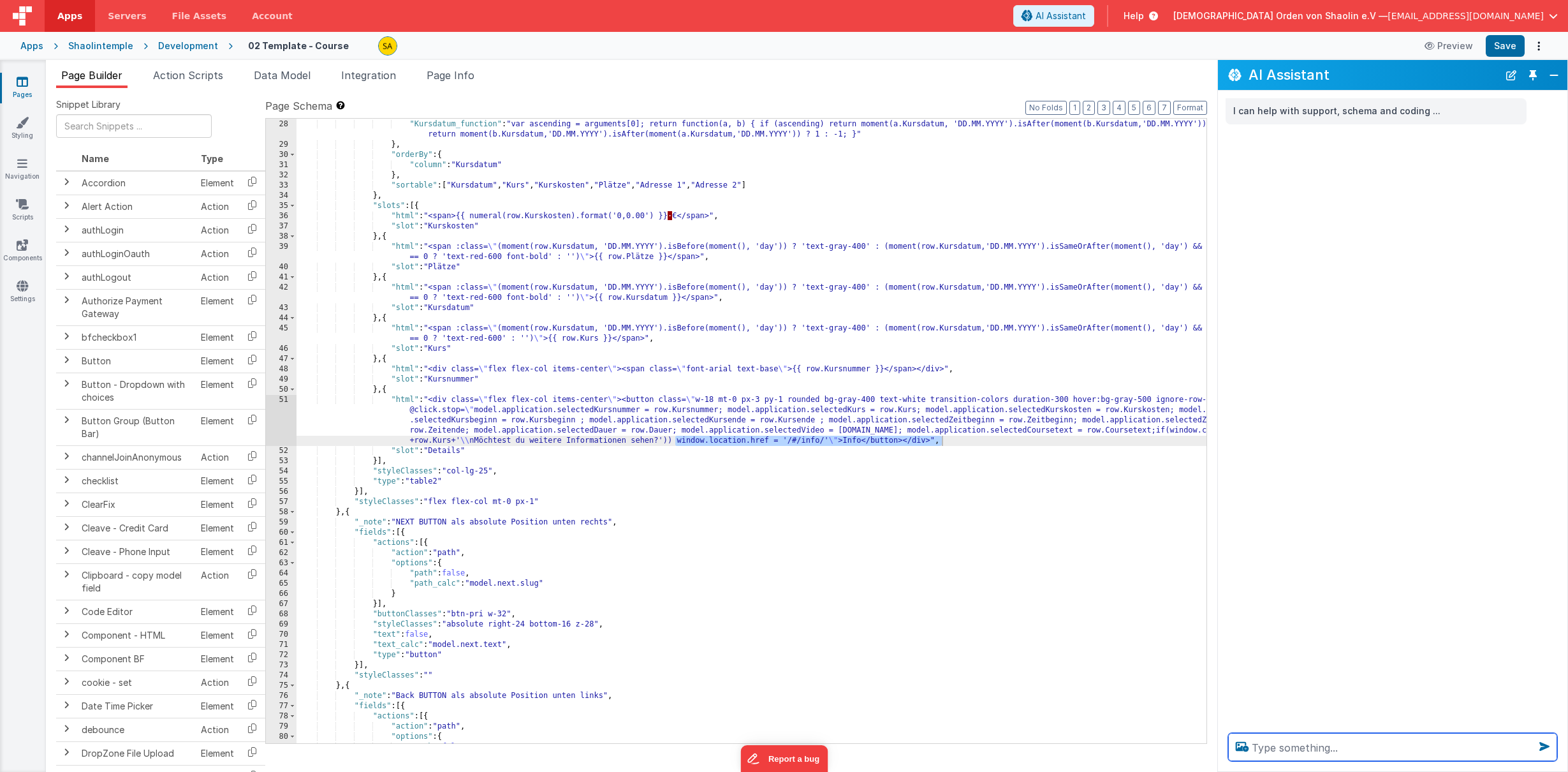
click at [1285, 744] on textarea at bounding box center [1393, 747] width 329 height 28
paste textarea "window.location.href = '/#/info/' \">Info</button></div>","
type textarea "was bedeutet: window.location.href = '/#/info/' \">Info</button></div>","
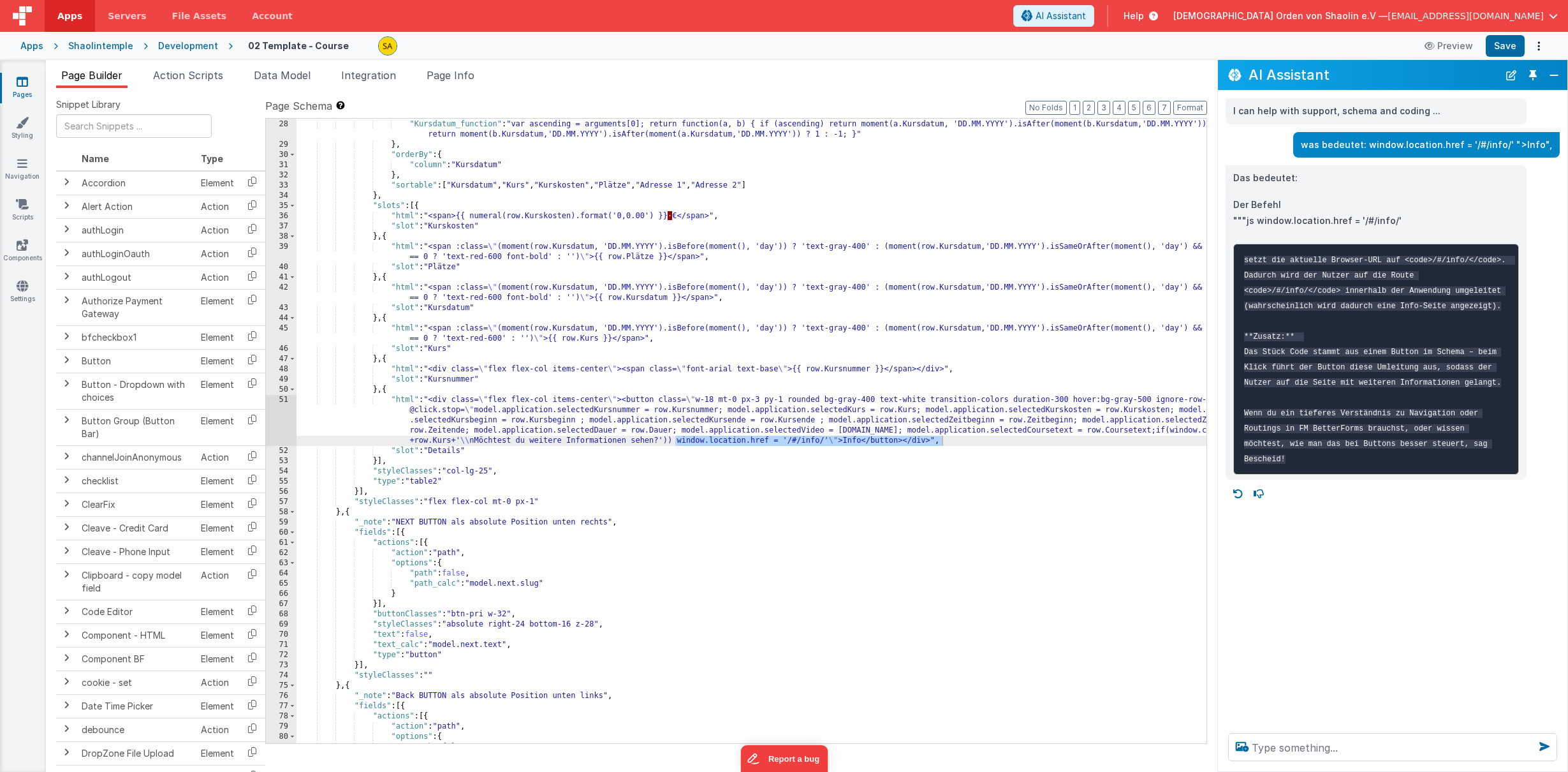
click at [821, 463] on div ""customSorting" : { "Kursdatum_function" : "var ascending = arguments[0]; retur…" at bounding box center [778, 431] width 962 height 645
drag, startPoint x: 838, startPoint y: 442, endPoint x: 841, endPoint y: 458, distance: 16.3
click at [838, 443] on div ""customSorting" : { "Kursdatum_function" : "var ascending = arguments[0]; retur…" at bounding box center [778, 431] width 962 height 645
click at [854, 458] on div ""customSorting" : { "Kursdatum_function" : "var ascending = arguments[0]; retur…" at bounding box center [778, 431] width 962 height 645
click at [800, 441] on div ""customSorting" : { "Kursdatum_function" : "var ascending = arguments[0]; retur…" at bounding box center [778, 431] width 962 height 645
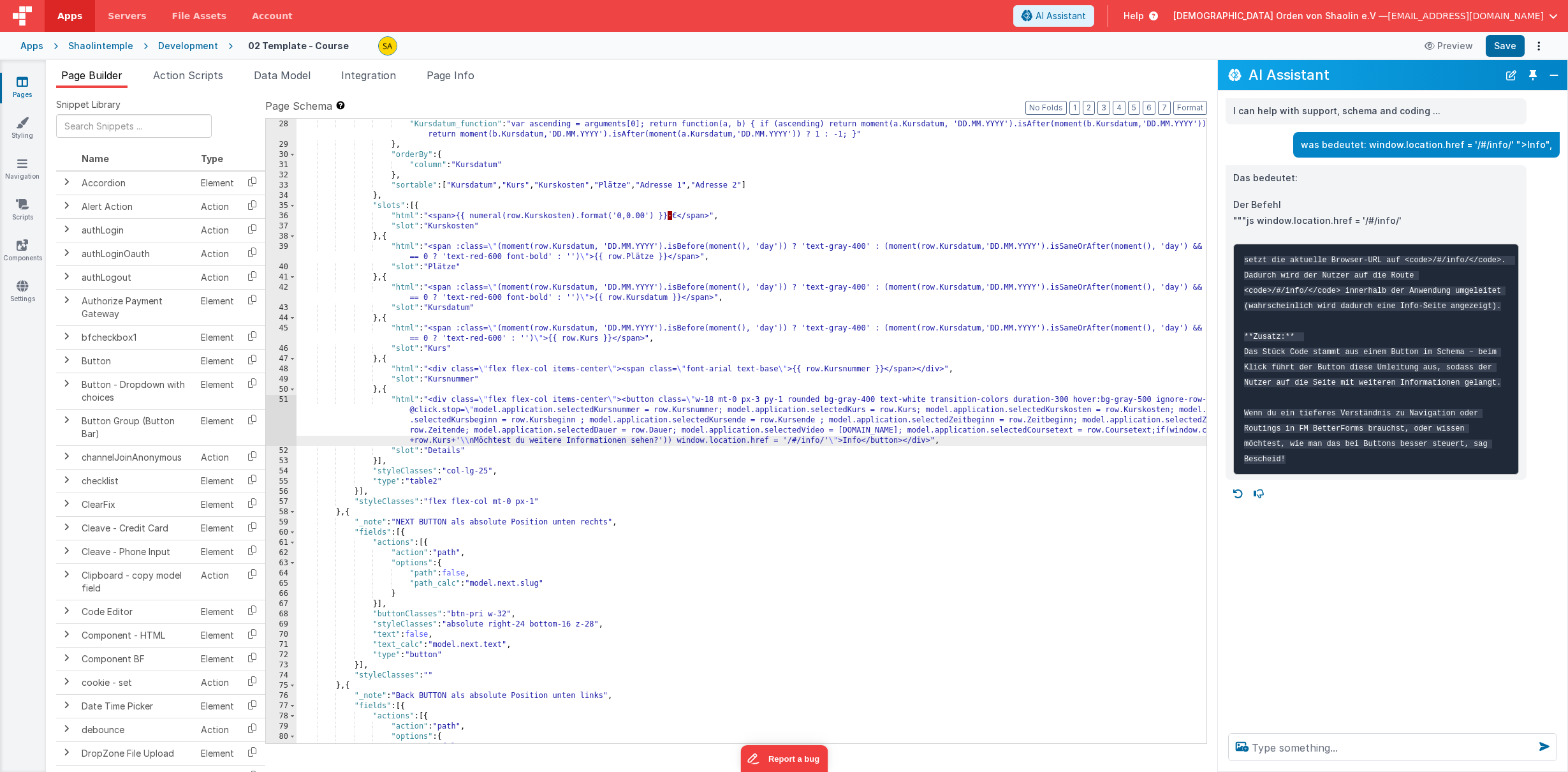
click at [818, 442] on div ""customSorting" : { "Kursdatum_function" : "var ascending = arguments[0]; retur…" at bounding box center [778, 431] width 962 height 645
click at [1442, 46] on button "Save" at bounding box center [1505, 46] width 39 height 22
click at [822, 442] on div ""customSorting" : { "Kursdatum_function" : "var ascending = arguments[0]; retur…" at bounding box center [778, 431] width 962 height 645
drag, startPoint x: 1465, startPoint y: 79, endPoint x: 1432, endPoint y: 97, distance: 37.6
click at [1442, 113] on div "AI Assistant I can help with support, schema and coding ... was bedeutet: windo…" at bounding box center [1392, 415] width 350 height 712
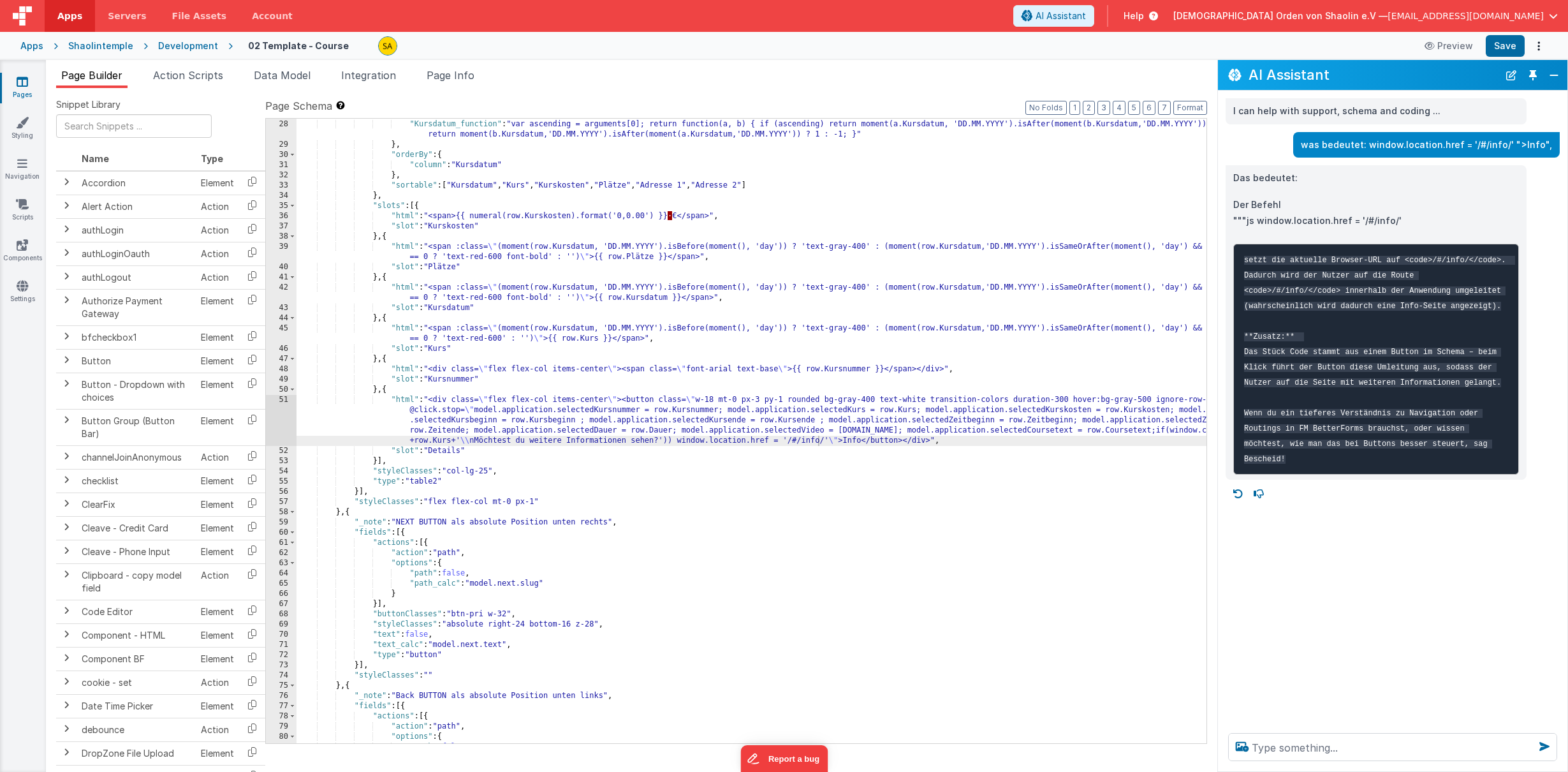
drag, startPoint x: 1354, startPoint y: 47, endPoint x: 1373, endPoint y: 65, distance: 26.2
click at [1373, 69] on div "Apps Servers File Assets Account Some FUTURE Slot AI Assistant Help [DEMOGRAPHI…" at bounding box center [784, 386] width 1568 height 772
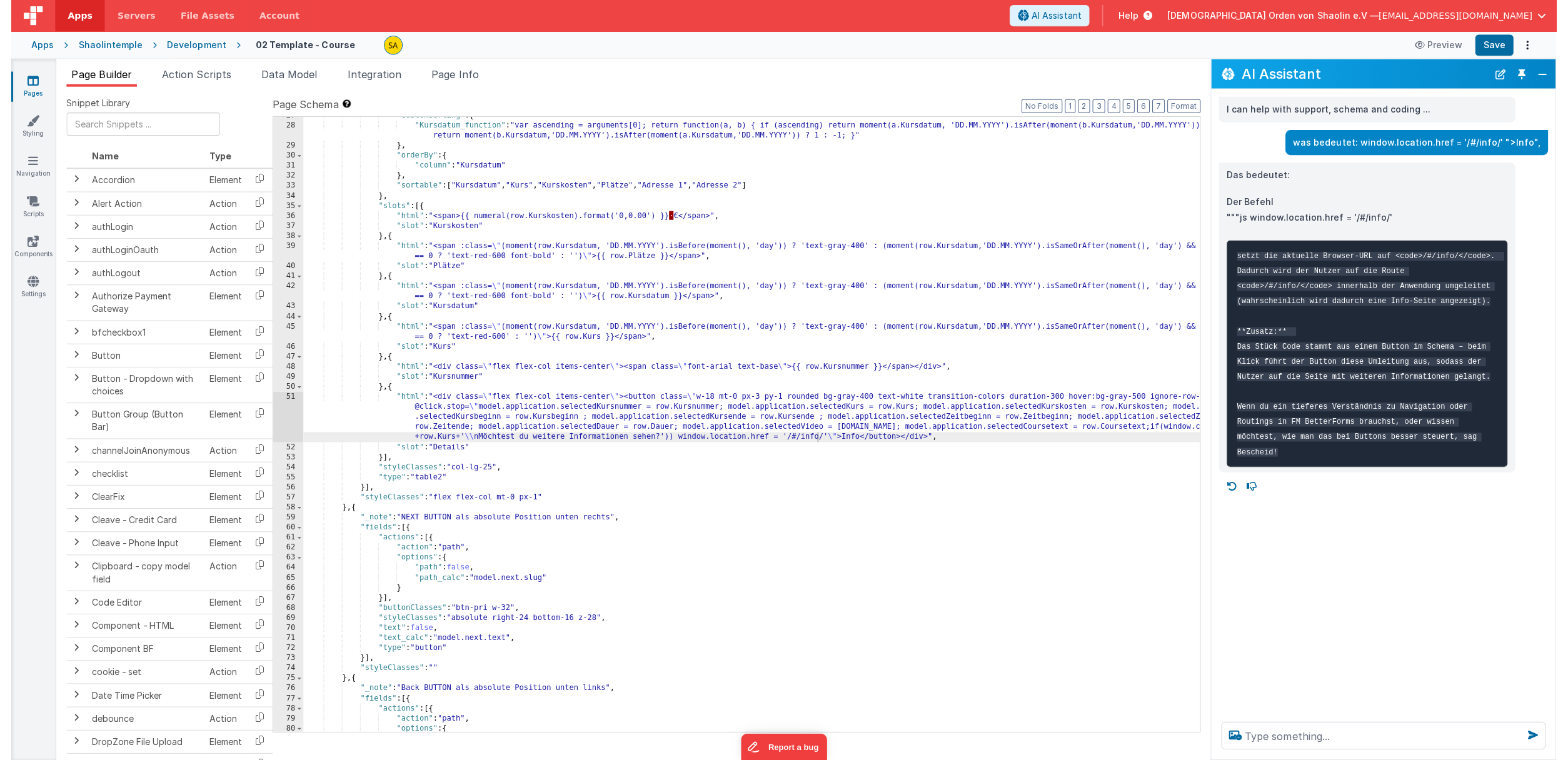
scroll to position [266, 0]
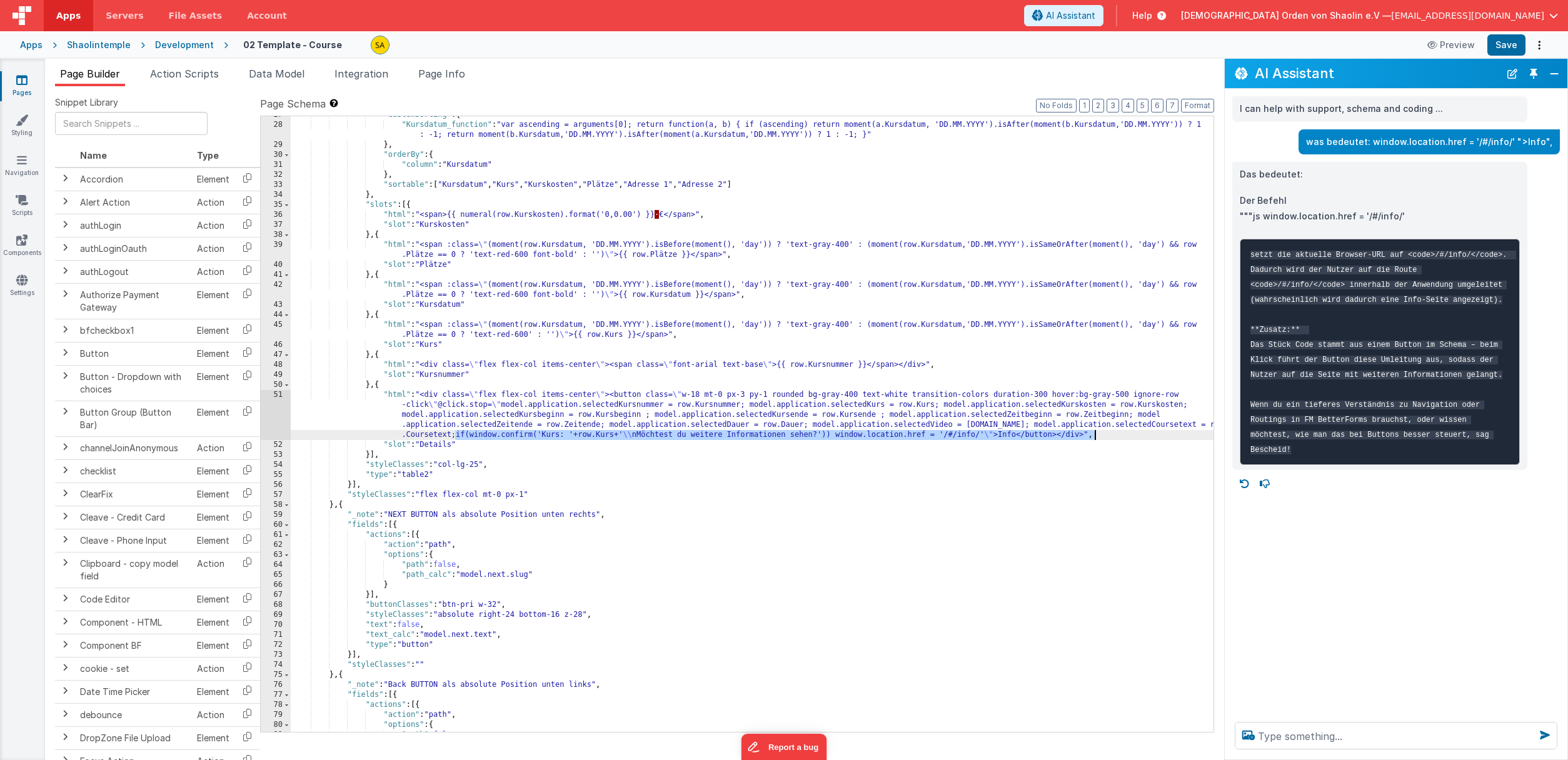
drag, startPoint x: 455, startPoint y: 437, endPoint x: 1103, endPoint y: 437, distance: 648.0
click at [1101, 437] on div ""customSorting" : { "Kursdatum_function" : "var ascending = arguments[0]; retur…" at bounding box center [751, 427] width 922 height 636
click at [1299, 737] on textarea at bounding box center [1396, 736] width 323 height 27
paste textarea "if(window.confirm('Kurs: '+row.Kurs+'\\nMöchtest du weitere Informationen sehen…"
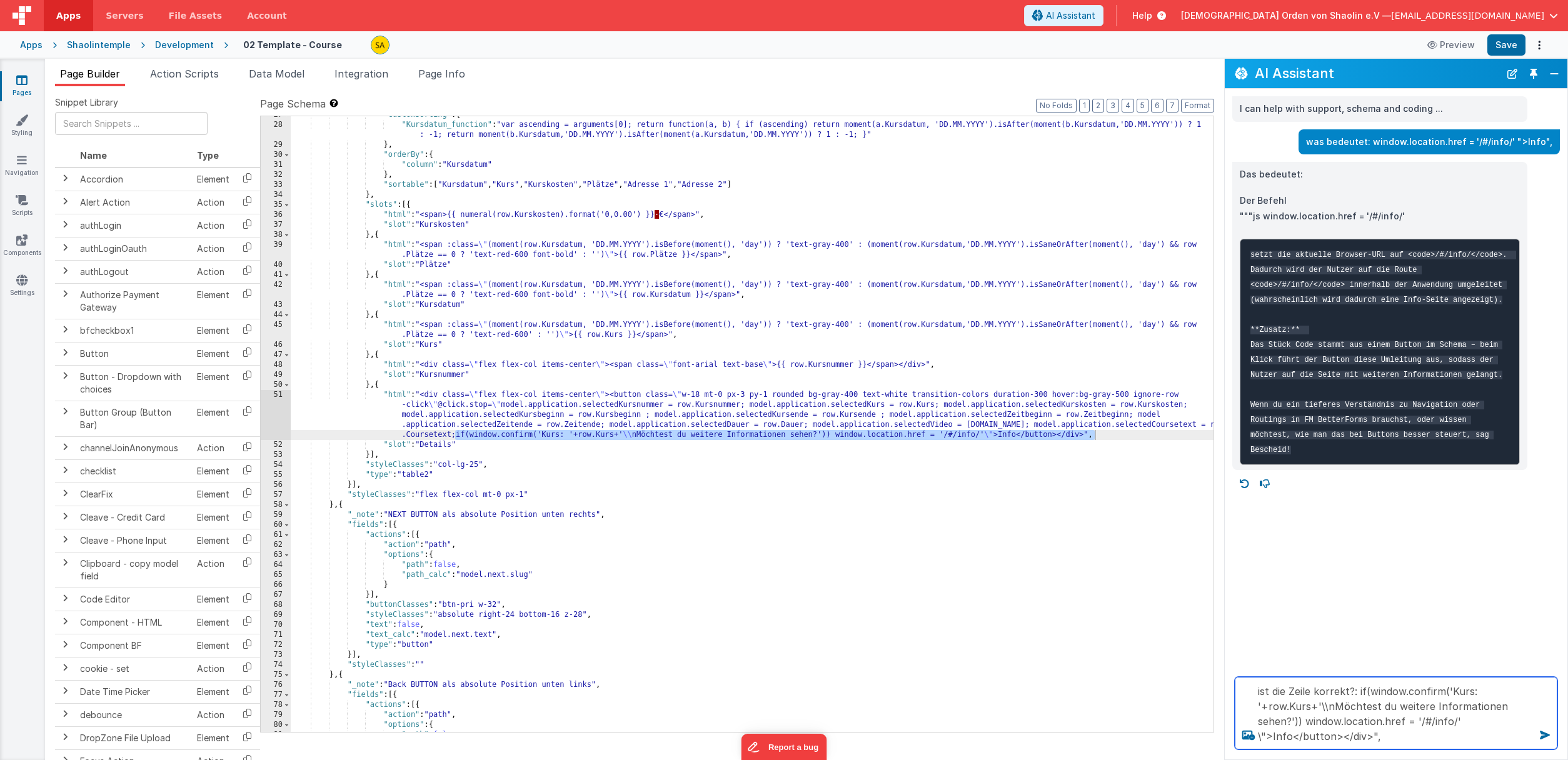
type textarea "ist die Zeile korrekt?: if(window.confirm('Kurs: '+row.Kurs+'\\nMöchtest du wei…"
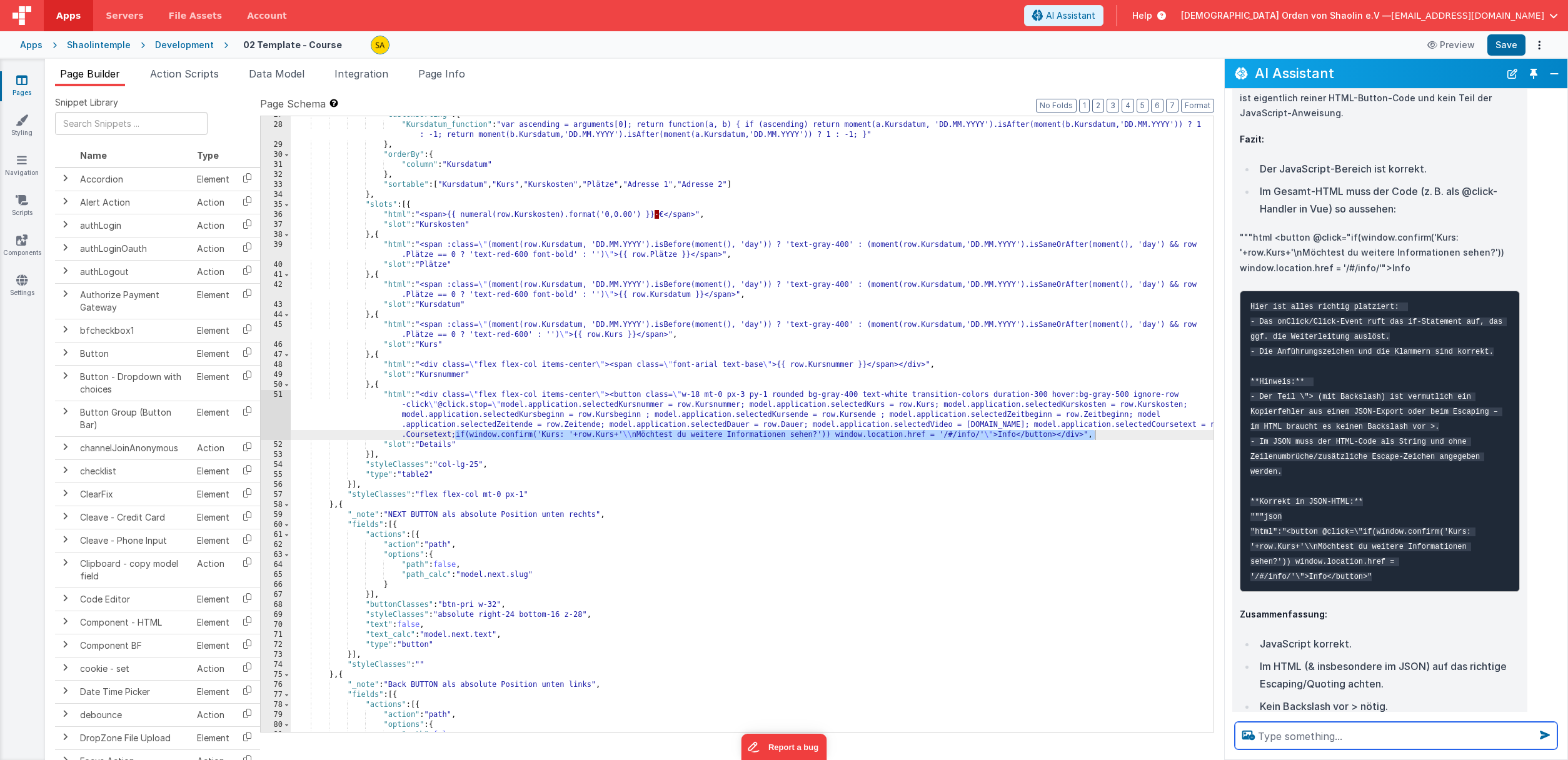
scroll to position [763, 0]
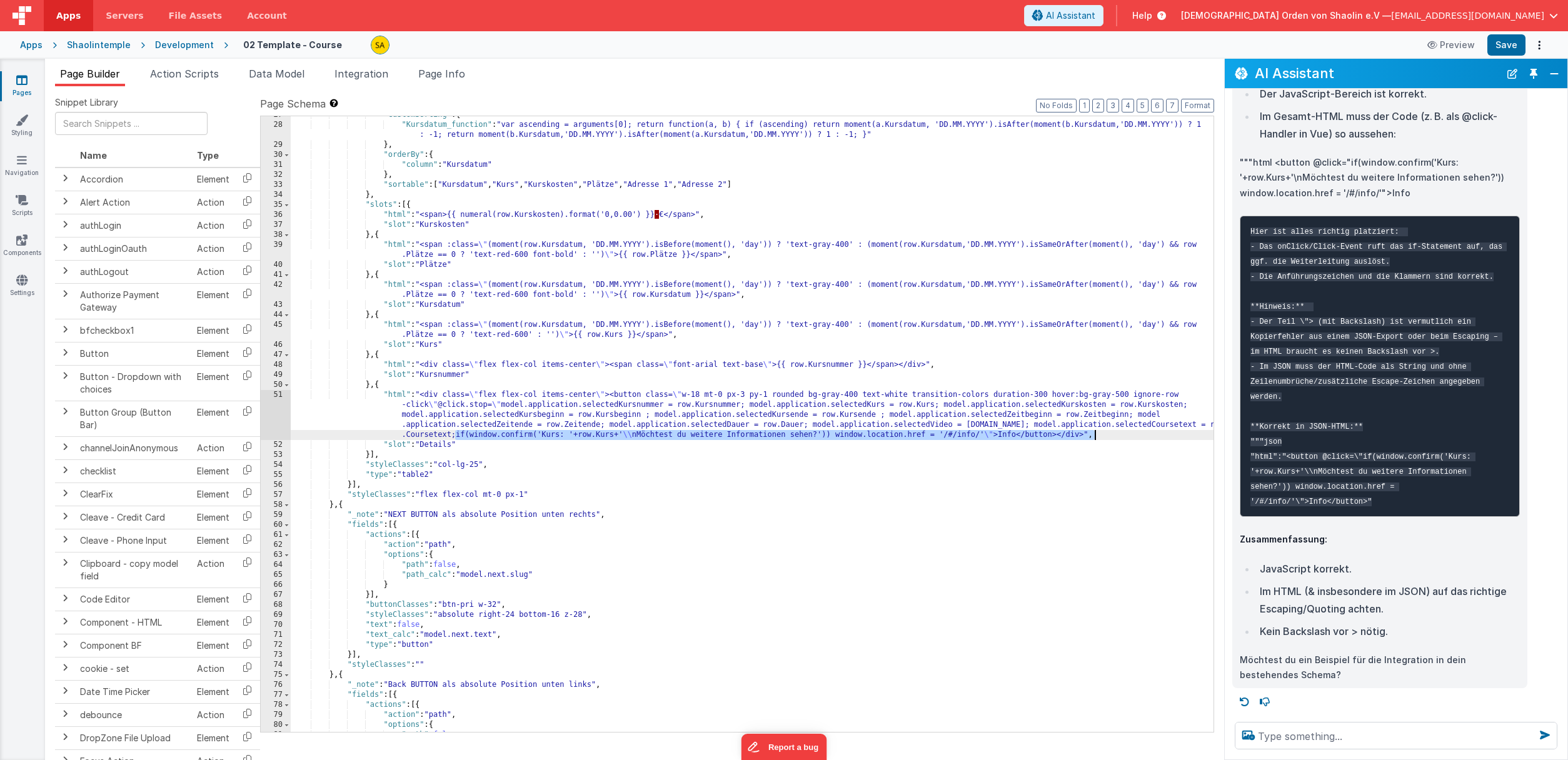
drag, startPoint x: 991, startPoint y: 438, endPoint x: 991, endPoint y: 445, distance: 7.0
click at [991, 438] on div ""customSorting" : { "Kursdatum_function" : "var ascending = arguments[0]; retur…" at bounding box center [751, 427] width 922 height 636
drag, startPoint x: 983, startPoint y: 437, endPoint x: 1091, endPoint y: 437, distance: 108.0
click at [1091, 437] on div ""customSorting" : { "Kursdatum_function" : "var ascending = arguments[0]; retur…" at bounding box center [751, 427] width 922 height 636
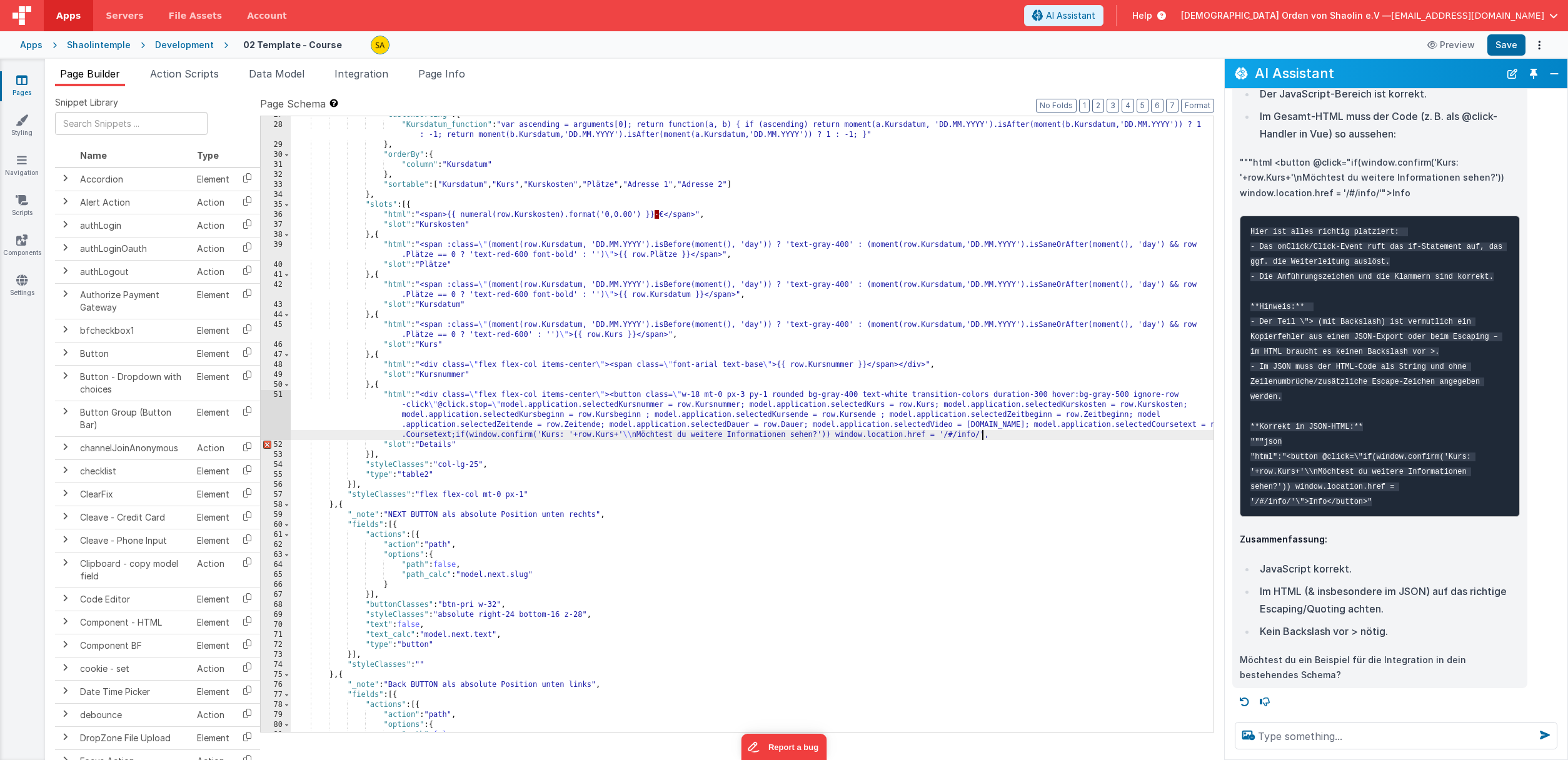
click at [480, 449] on div ""customSorting" : { "Kursdatum_function" : "var ascending = arguments[0]; retur…" at bounding box center [751, 427] width 922 height 636
click at [996, 439] on div ""customSorting" : { "Kursdatum_function" : "var ascending = arguments[0]; retur…" at bounding box center [751, 427] width 922 height 636
click at [1413, 44] on button "Save" at bounding box center [1505, 45] width 38 height 22
click at [993, 437] on div ""customSorting" : { "Kursdatum_function" : "var ascending = arguments[0]; retur…" at bounding box center [751, 427] width 922 height 636
click at [1135, 465] on div ""customSorting" : { "Kursdatum_function" : "var ascending = arguments[0]; retur…" at bounding box center [751, 427] width 922 height 636
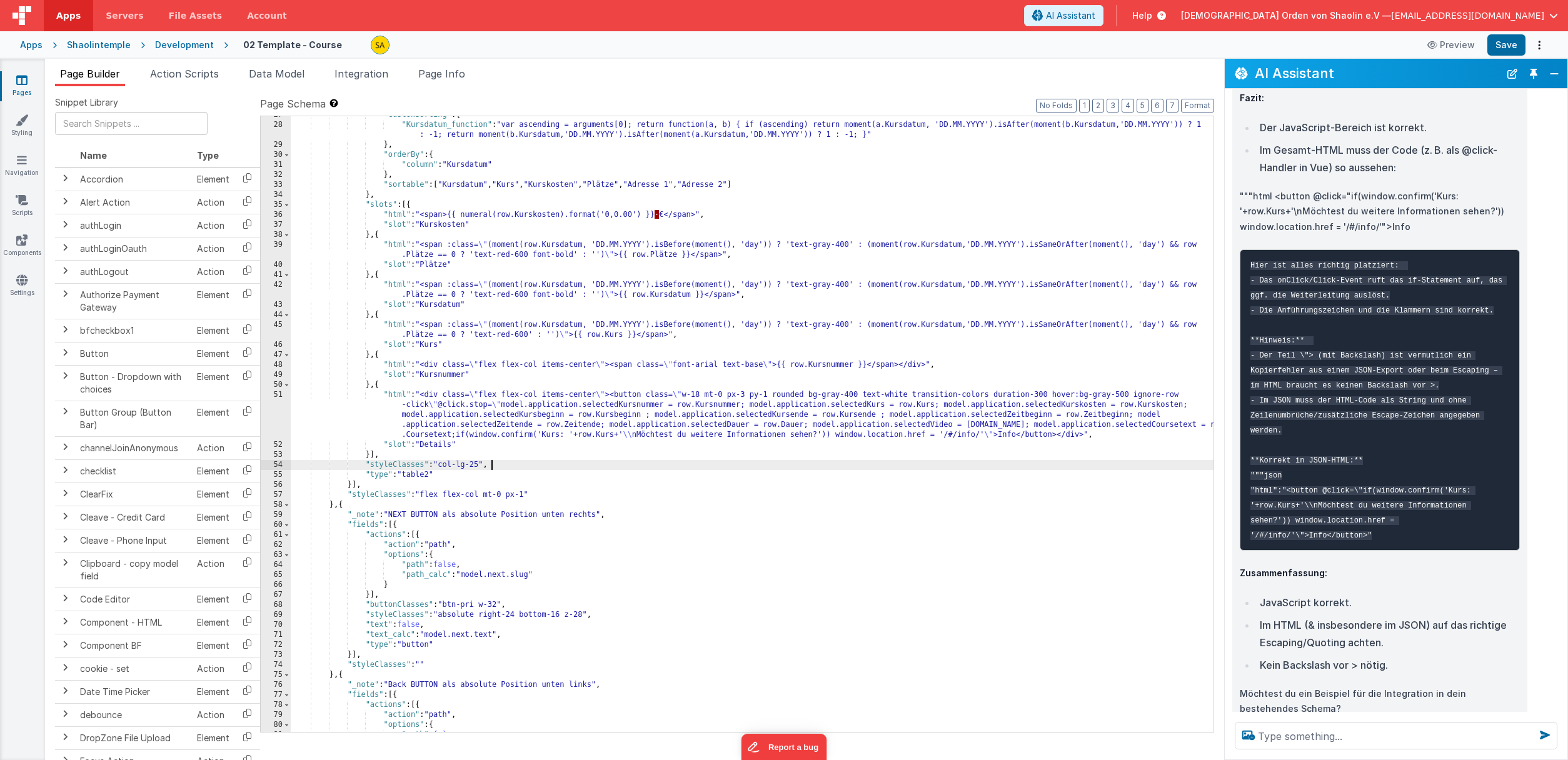
scroll to position [711, 0]
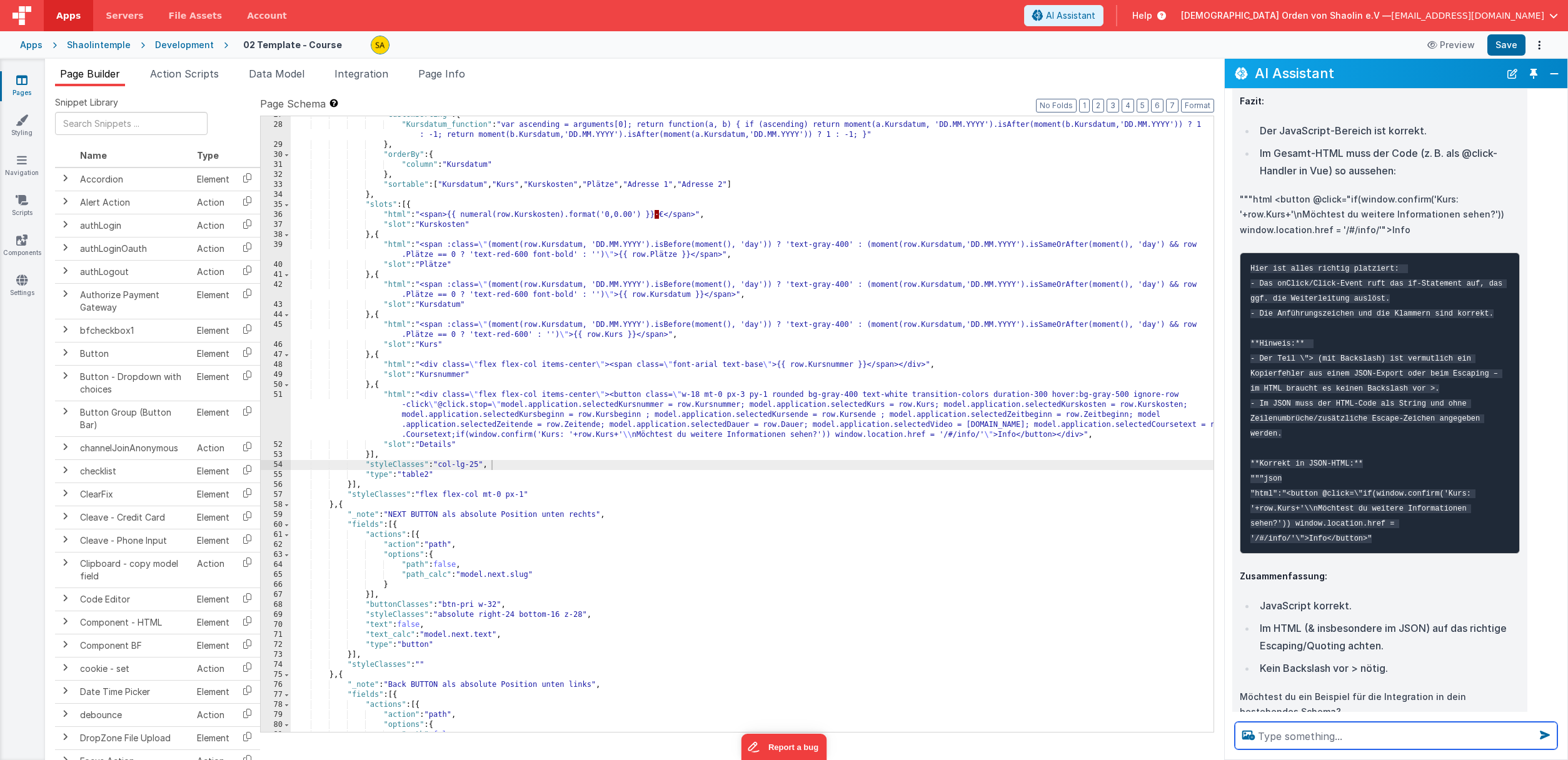
click at [1315, 737] on textarea at bounding box center [1396, 736] width 323 height 27
type textarea "ich gelnge nicht auf die Seite Info"
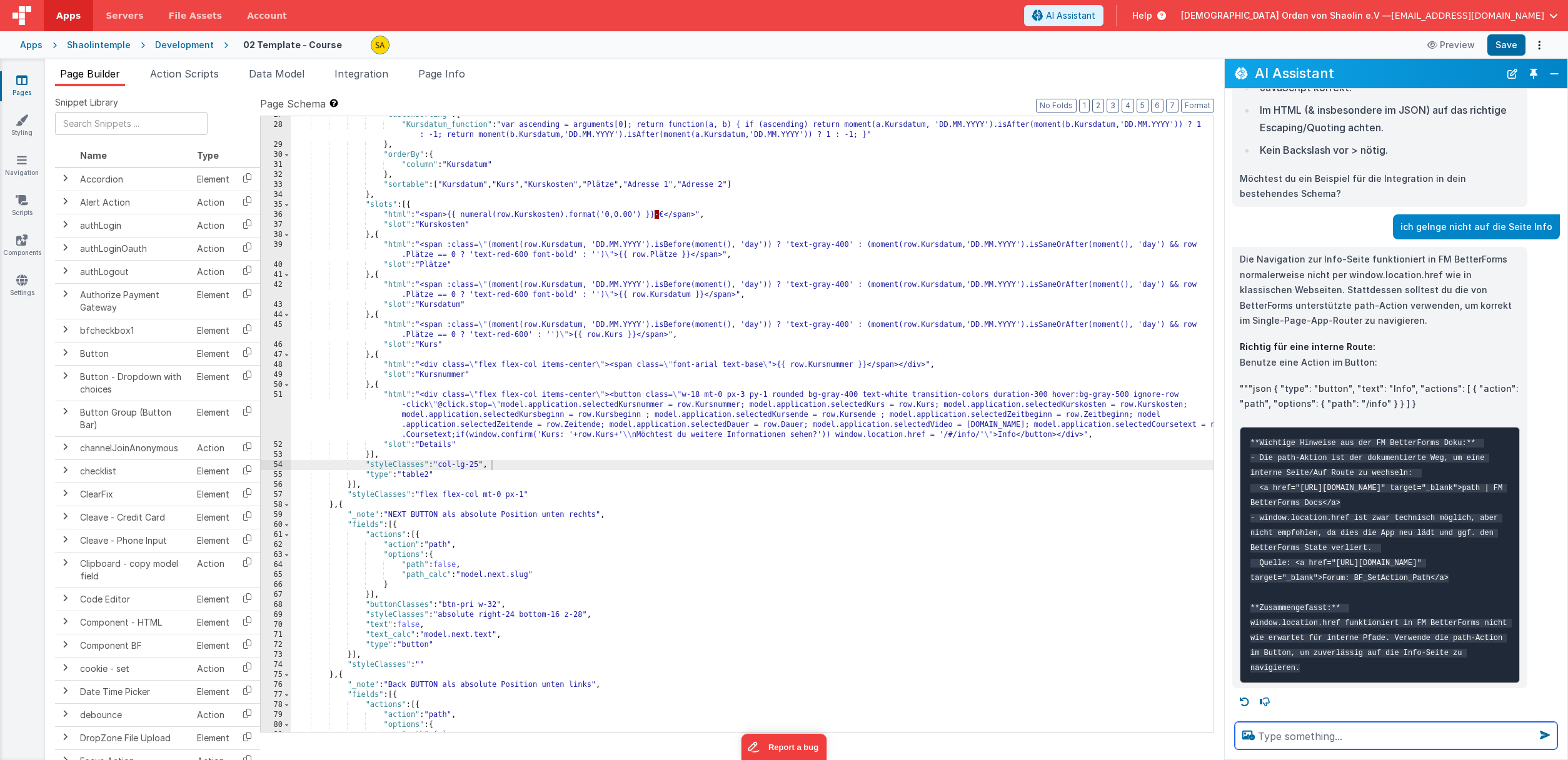
scroll to position [1289, 0]
click at [1060, 437] on div ""customSorting" : { "Kursdatum_function" : "var ascending = arguments[0]; retur…" at bounding box center [751, 427] width 922 height 636
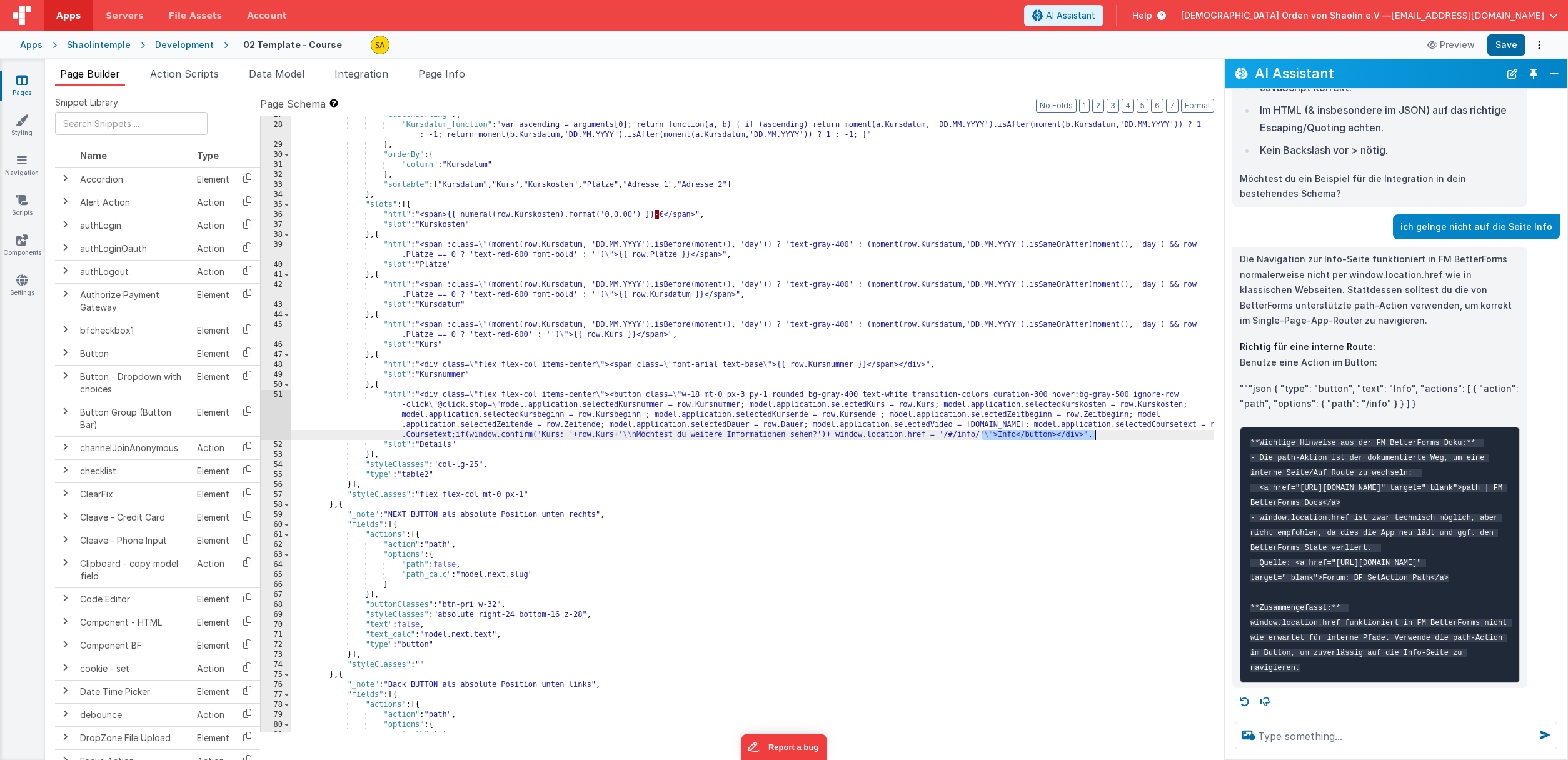
drag, startPoint x: 983, startPoint y: 435, endPoint x: 1093, endPoint y: 437, distance: 110.0
click at [1094, 437] on div ""customSorting" : { "Kursdatum_function" : "var ascending = arguments[0]; retur…" at bounding box center [751, 427] width 922 height 636
drag, startPoint x: 1073, startPoint y: 490, endPoint x: 1066, endPoint y: 486, distance: 8.1
click at [1073, 490] on div ""customSorting" : { "Kursdatum_function" : "var ascending = arguments[0]; retur…" at bounding box center [751, 427] width 922 height 636
click at [1059, 436] on div ""customSorting" : { "Kursdatum_function" : "var ascending = arguments[0]; retur…" at bounding box center [751, 427] width 922 height 636
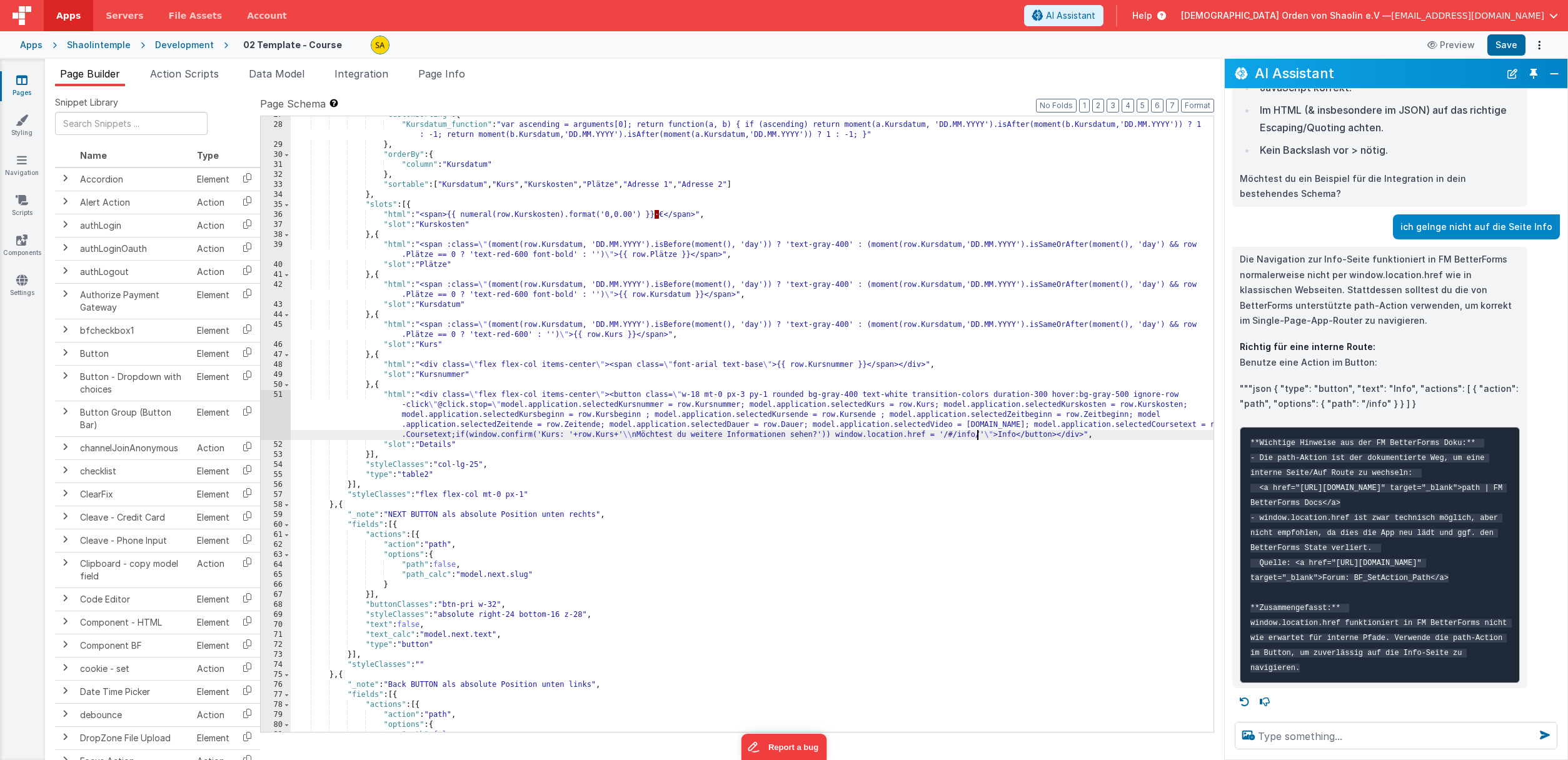
click at [978, 435] on div ""customSorting" : { "Kursdatum_function" : "var ascending = arguments[0]; retur…" at bounding box center [751, 427] width 922 height 636
drag, startPoint x: 1059, startPoint y: 437, endPoint x: 986, endPoint y: 439, distance: 73.0
click at [986, 439] on div ""customSorting" : { "Kursdatum_function" : "var ascending = arguments[0]; retur…" at bounding box center [751, 427] width 922 height 636
click at [1413, 49] on button "Save" at bounding box center [1505, 45] width 38 height 22
click at [987, 435] on div ""customSorting" : { "Kursdatum_function" : "var ascending = arguments[0]; retur…" at bounding box center [751, 426] width 922 height 636
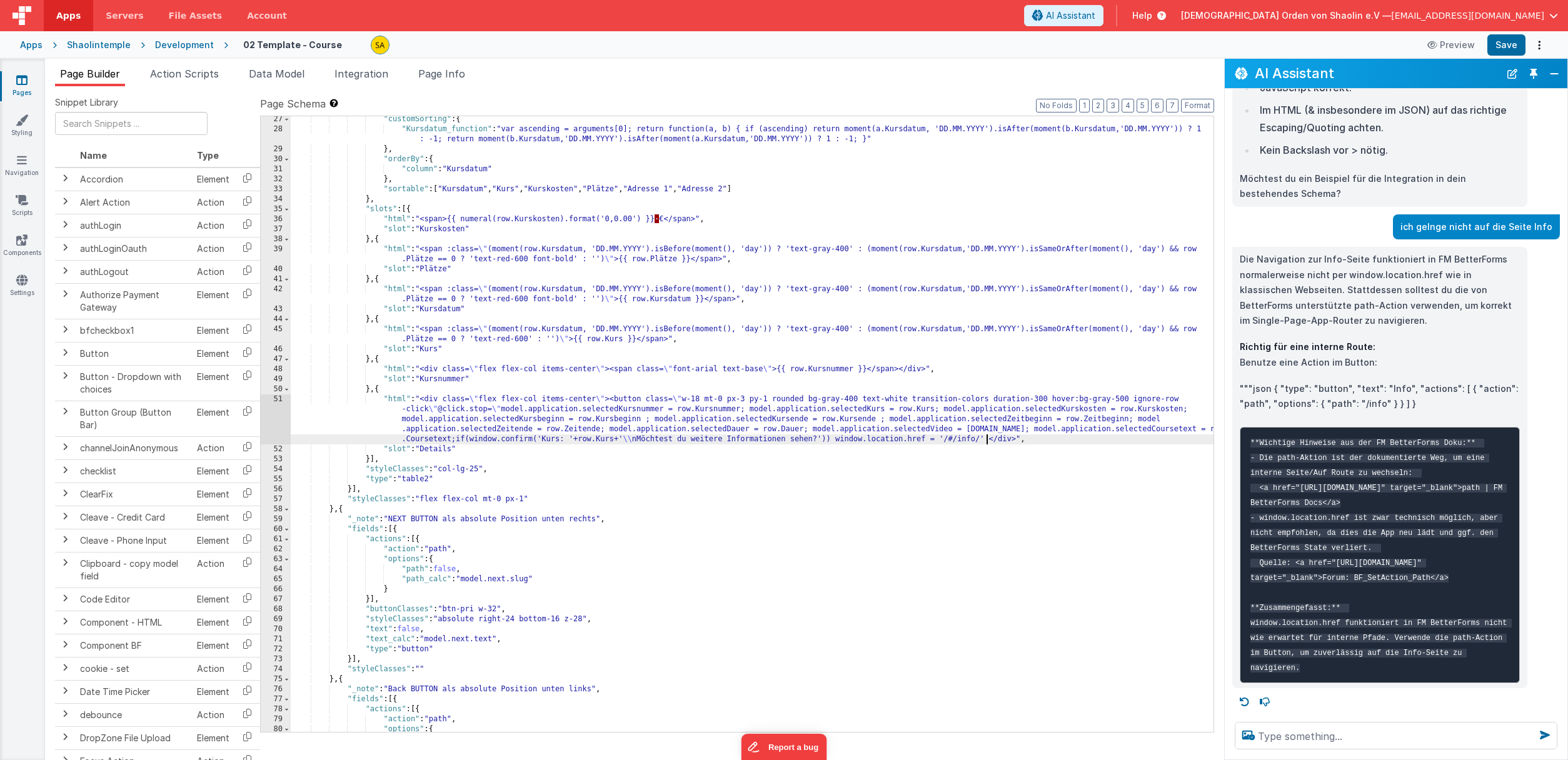
scroll to position [264, 0]
click at [1413, 45] on button "Save" at bounding box center [1505, 45] width 38 height 22
click at [22, 78] on icon at bounding box center [22, 79] width 12 height 13
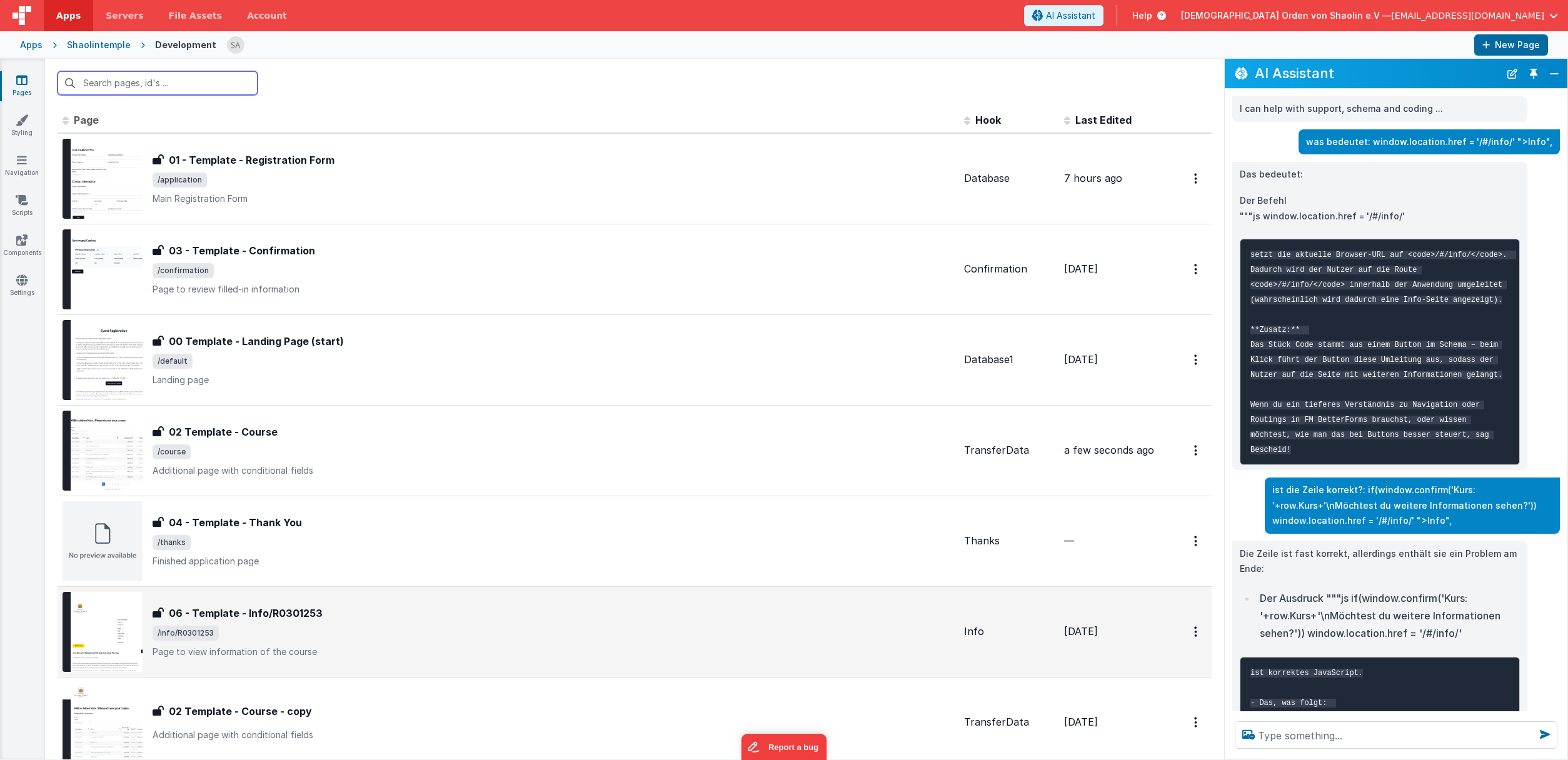
scroll to position [159, 0]
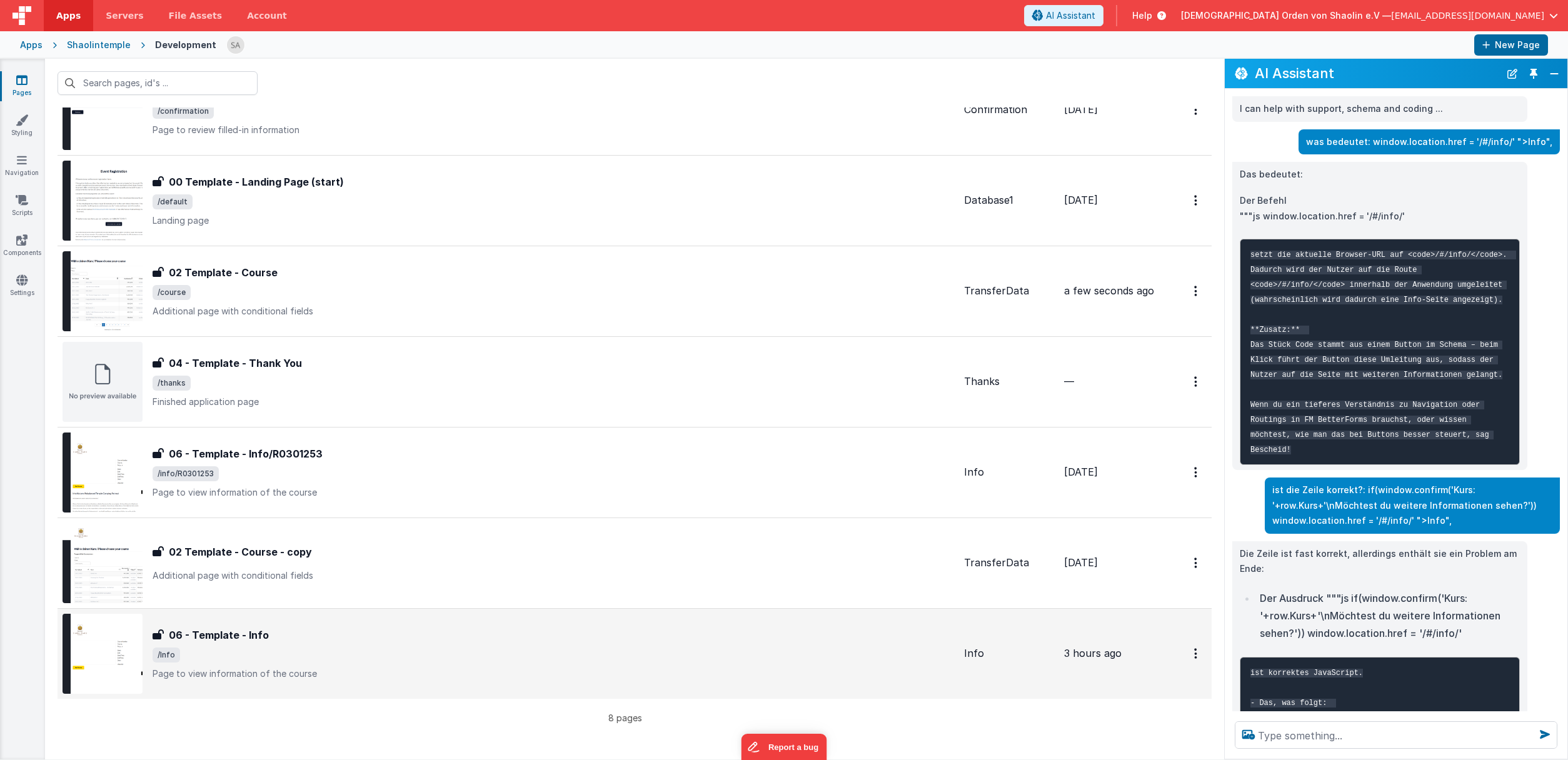
click at [229, 644] on div "06 - Template - Info 06 - Template - Info /Info Page to view information of the…" at bounding box center [553, 654] width 801 height 53
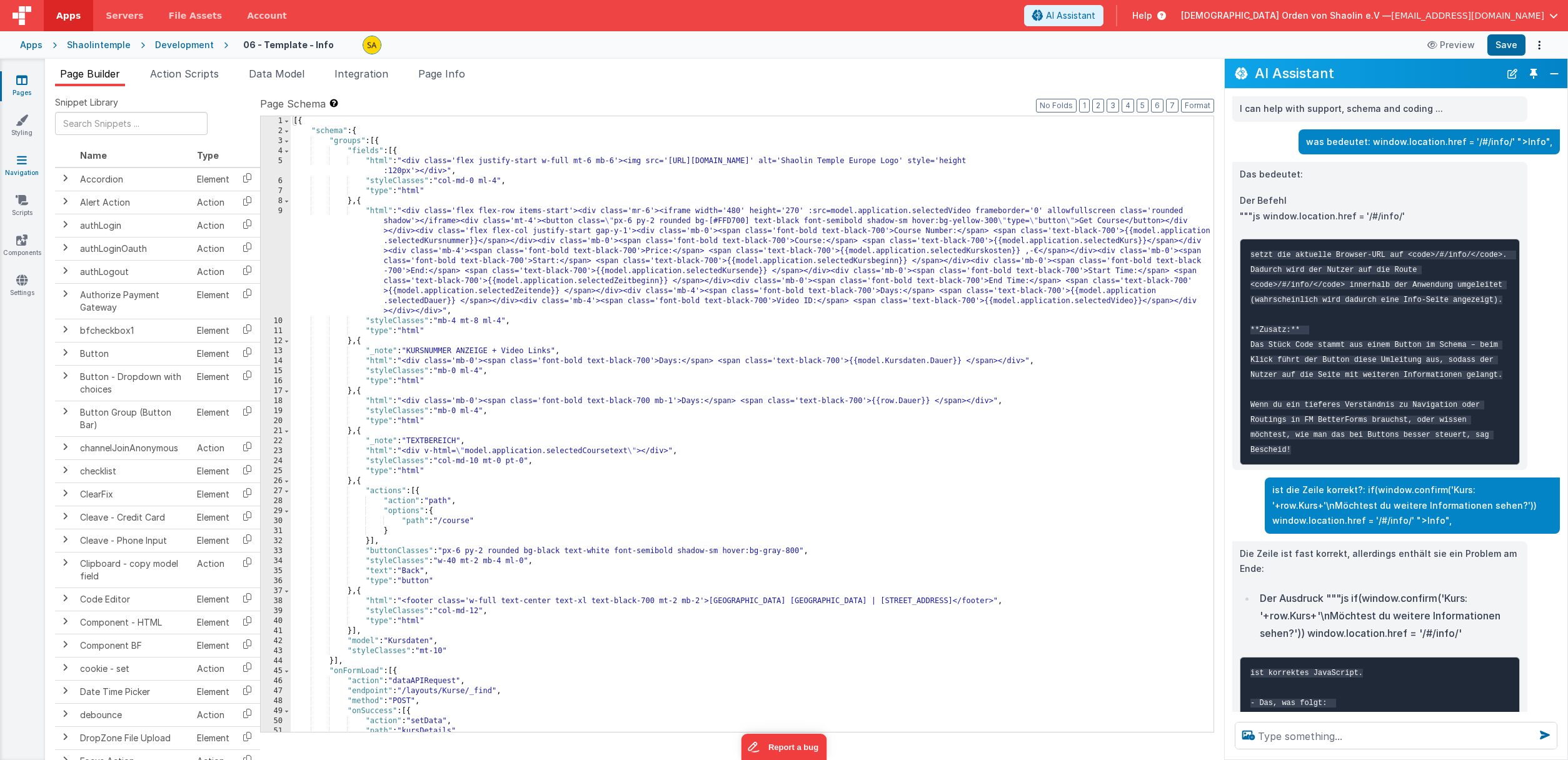
click at [30, 172] on link "Navigation" at bounding box center [22, 166] width 45 height 25
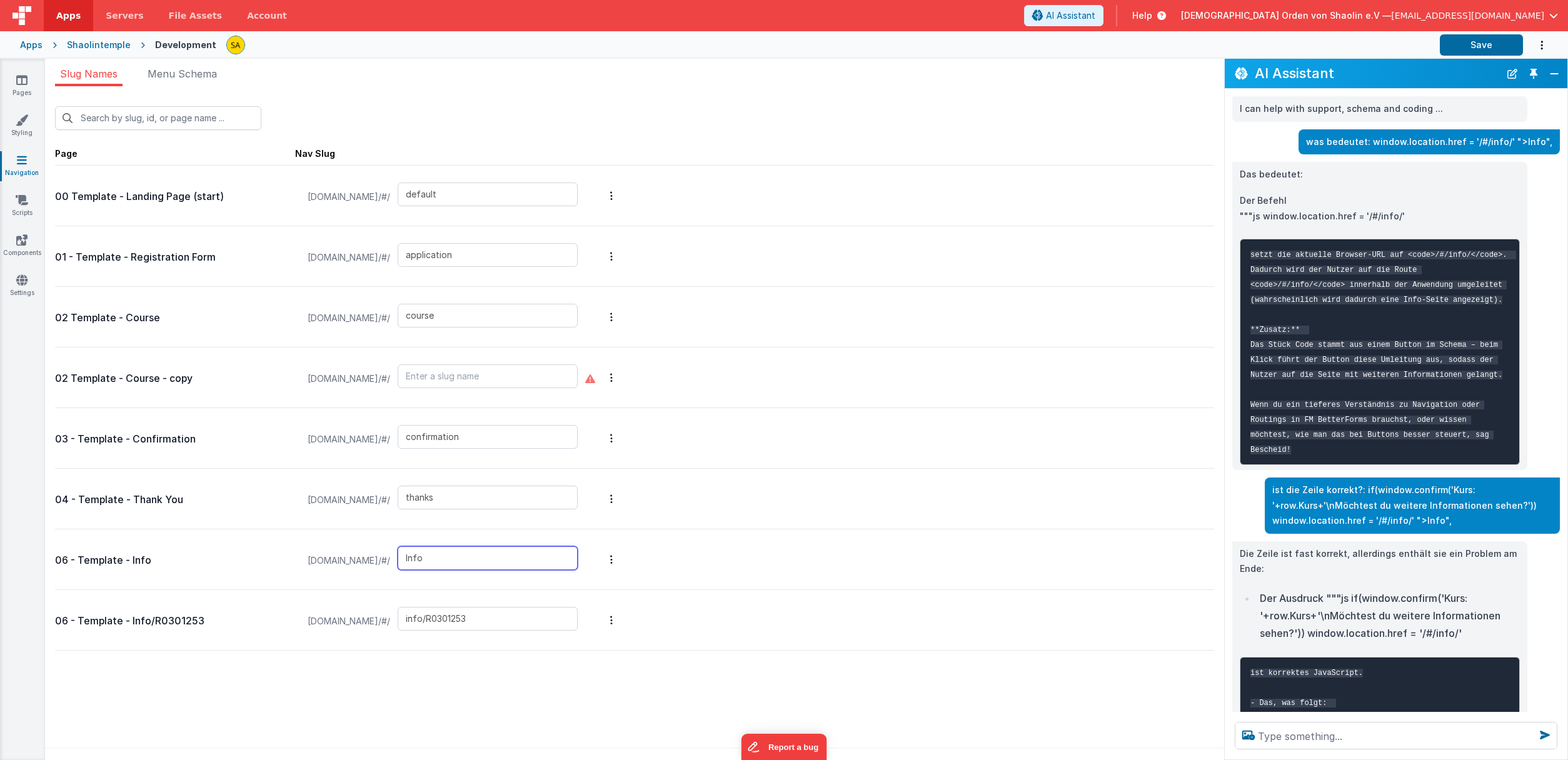
click at [491, 561] on input "Info" at bounding box center [487, 558] width 180 height 23
type input "I"
type input "Info"
click at [1413, 43] on button "Save" at bounding box center [1481, 45] width 83 height 22
click at [17, 85] on icon at bounding box center [22, 79] width 12 height 13
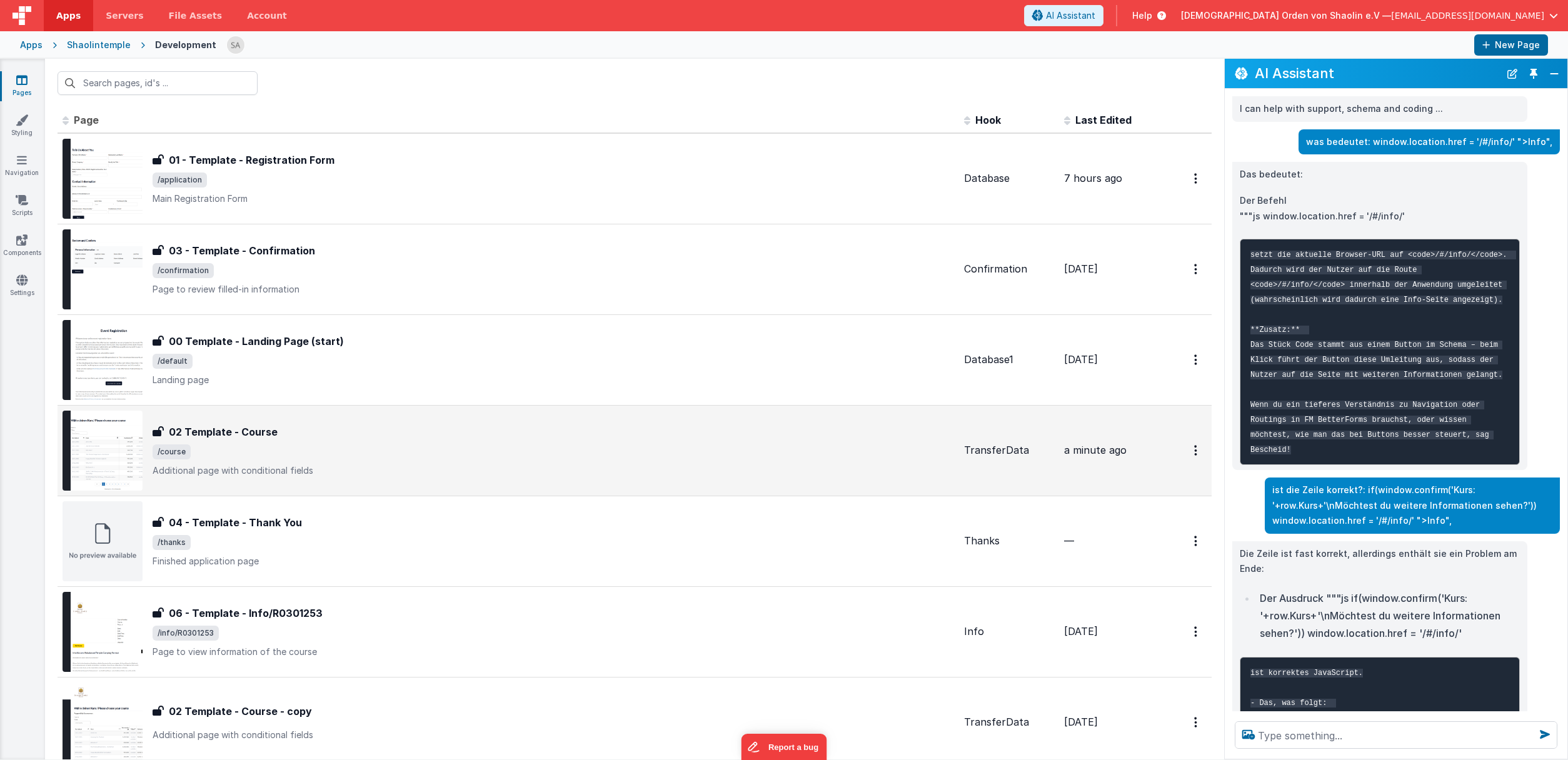
click at [589, 436] on div "02 Template - Course" at bounding box center [553, 431] width 801 height 15
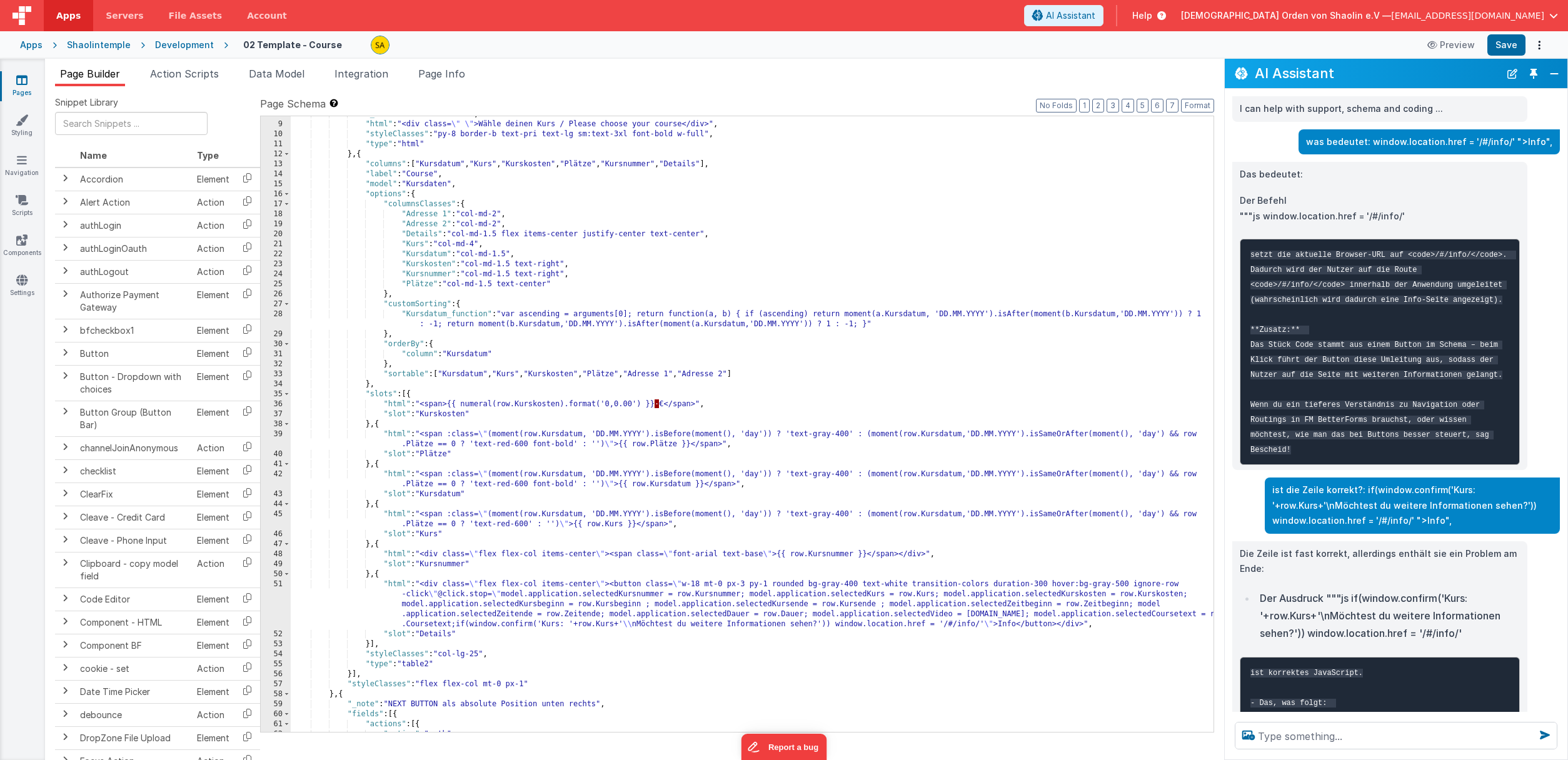
scroll to position [404, 0]
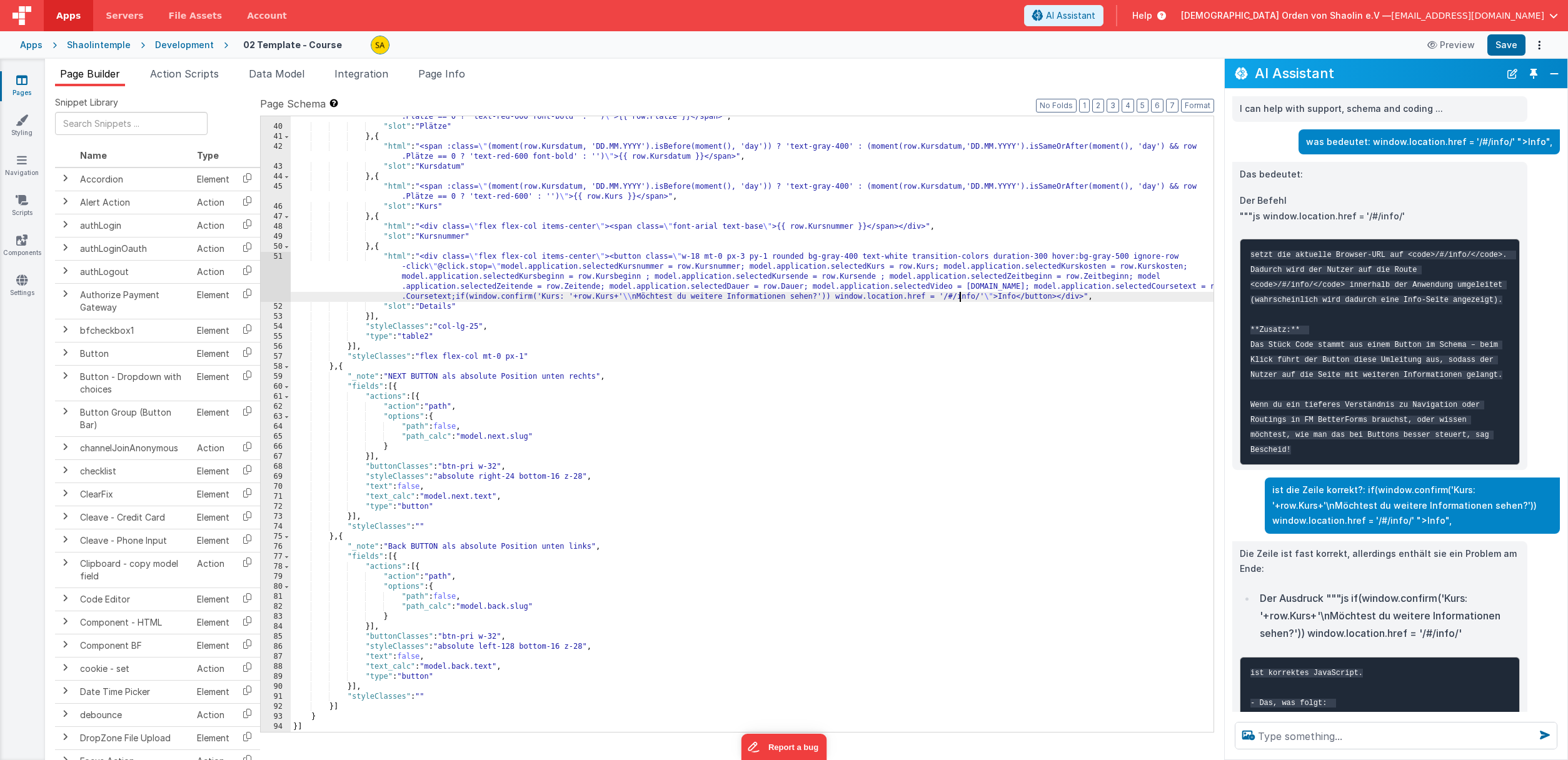
drag, startPoint x: 959, startPoint y: 297, endPoint x: 963, endPoint y: 322, distance: 25.3
click at [959, 297] on div ""html" : "<span :class= \" (moment(row.Kursdatum, 'DD.MM.YYYY').isBefore(moment…" at bounding box center [751, 425] width 922 height 646
click at [1413, 41] on button "Save" at bounding box center [1505, 45] width 38 height 22
click at [23, 86] on link "Pages" at bounding box center [22, 86] width 45 height 25
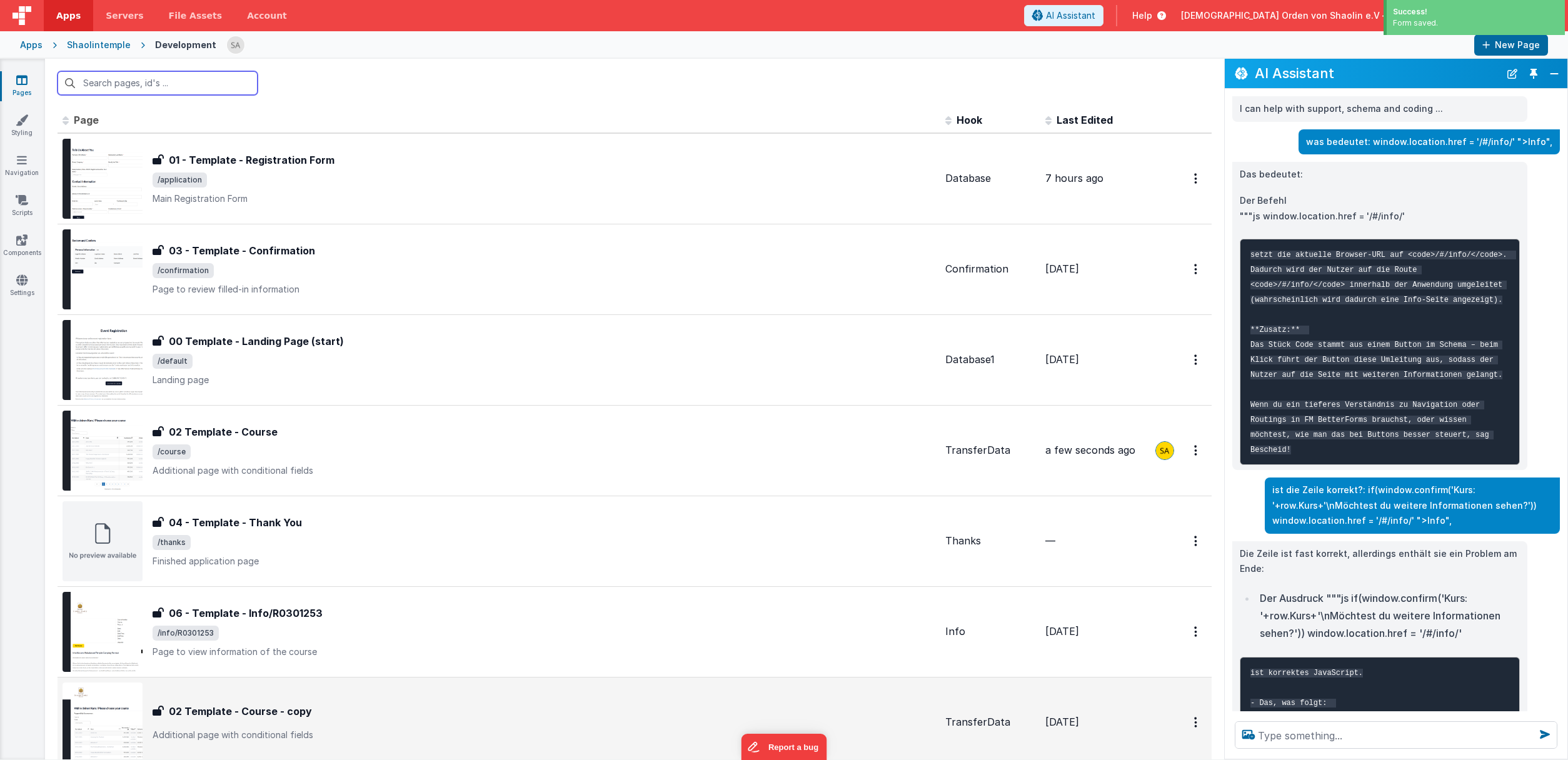
scroll to position [159, 0]
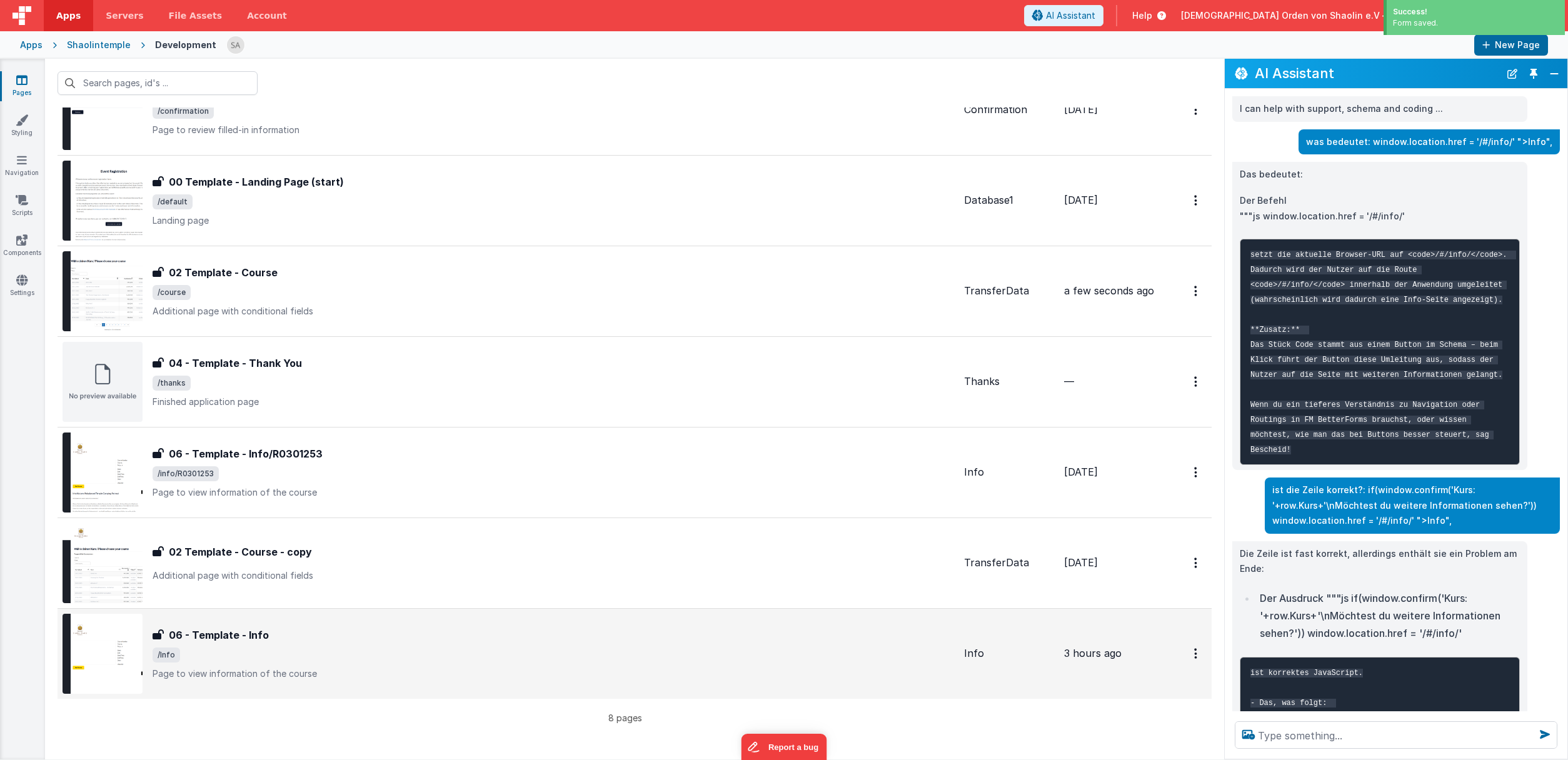
click at [285, 651] on span "/Info" at bounding box center [553, 654] width 801 height 15
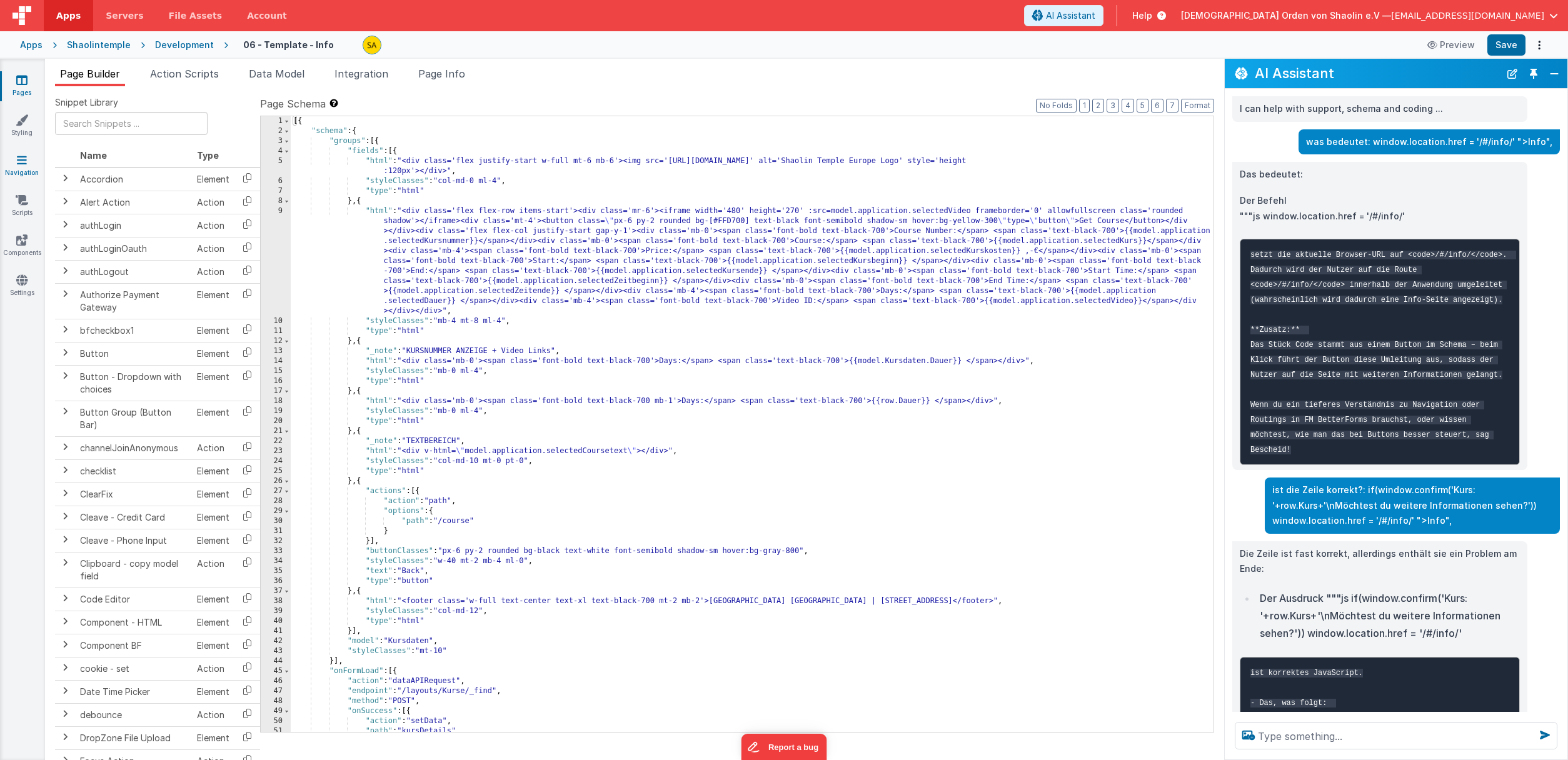
click at [25, 166] on link "Navigation" at bounding box center [22, 166] width 45 height 25
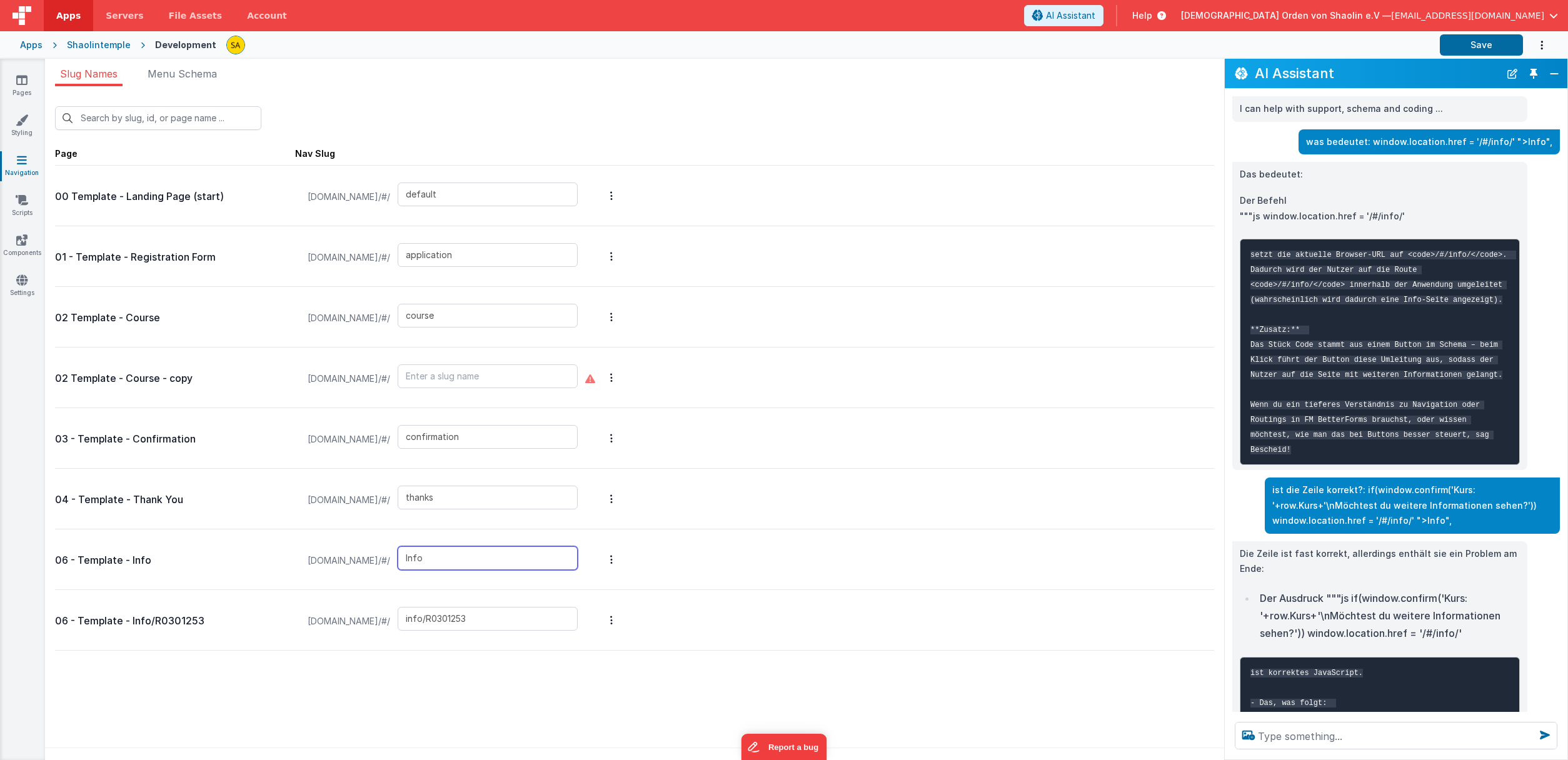
click at [468, 559] on input "Info" at bounding box center [487, 558] width 180 height 23
type input "info"
click at [1413, 44] on button "Save" at bounding box center [1481, 45] width 83 height 22
click at [1413, 49] on button "Save" at bounding box center [1481, 45] width 83 height 22
click at [1413, 44] on button "Save" at bounding box center [1481, 45] width 83 height 22
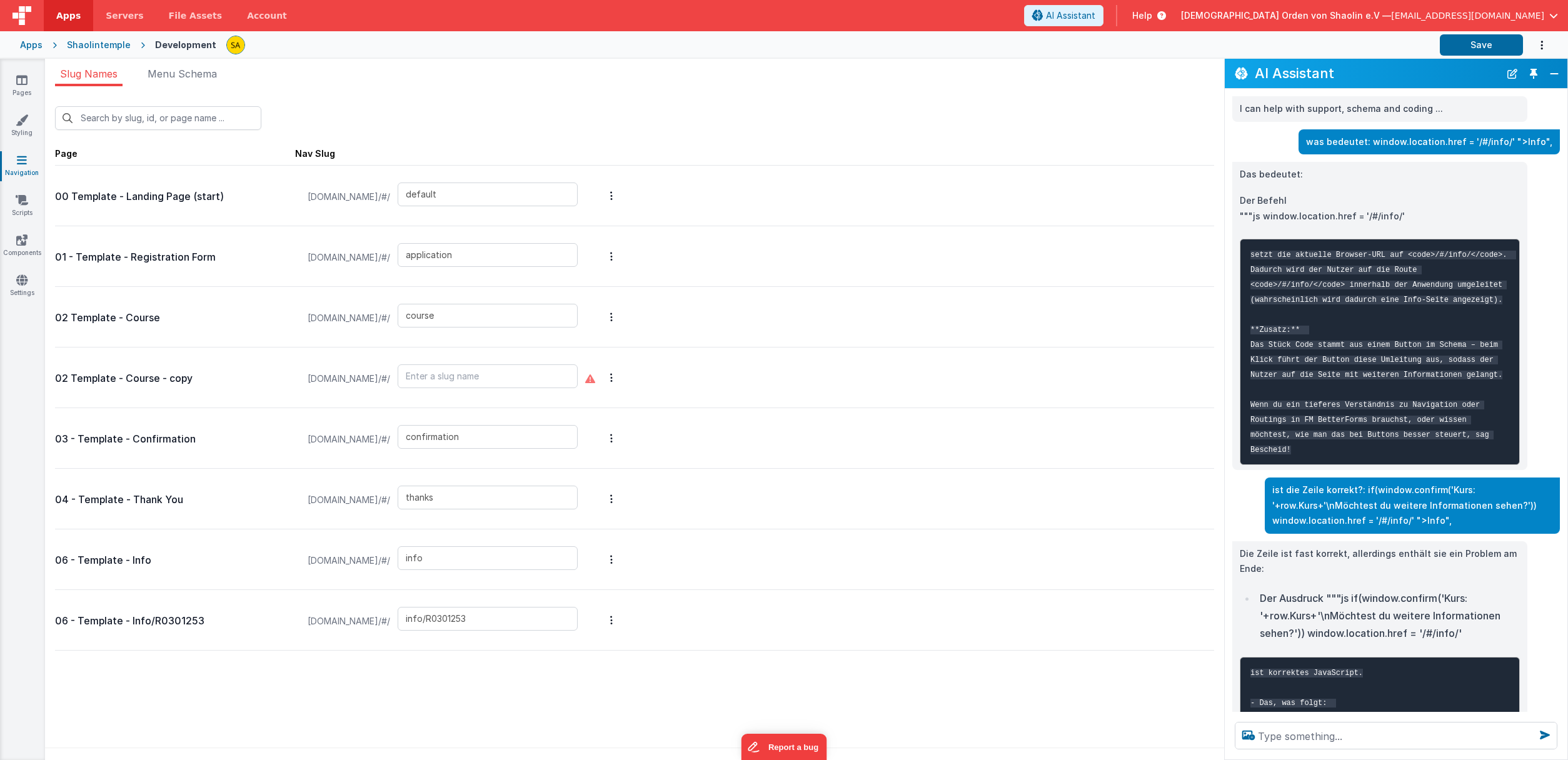
click at [1413, 14] on span "button" at bounding box center [1552, 16] width 9 height 9
click at [1413, 71] on button "Close" at bounding box center [1553, 73] width 17 height 18
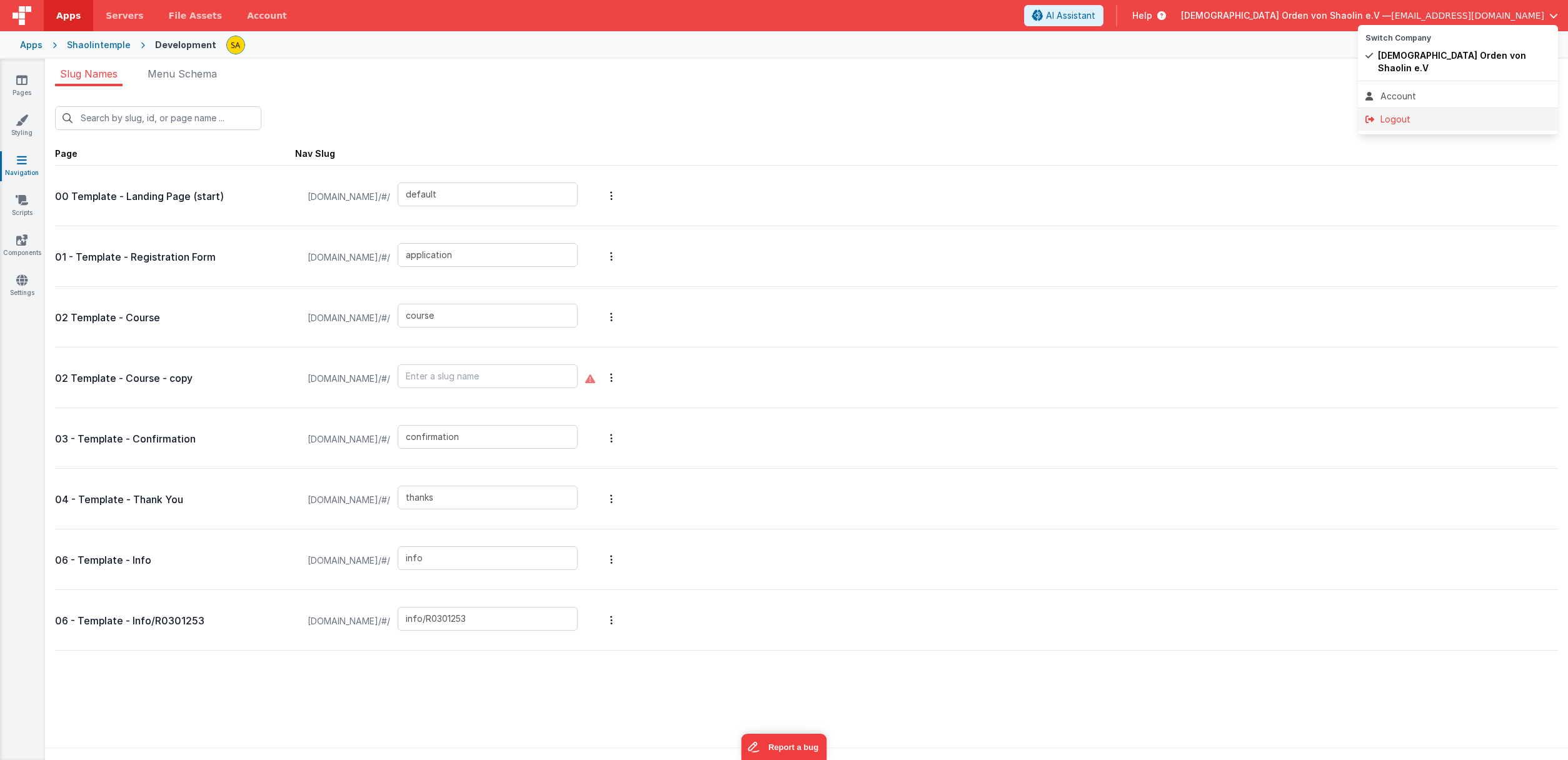
click at [1394, 113] on div "Logout" at bounding box center [1457, 119] width 185 height 13
